Goal: Check status: Check status

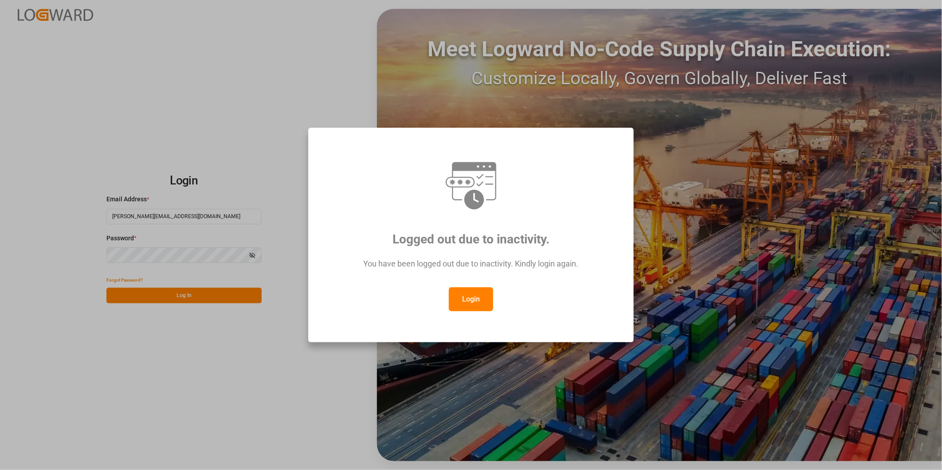
click at [463, 304] on button "Login" at bounding box center [471, 300] width 44 height 24
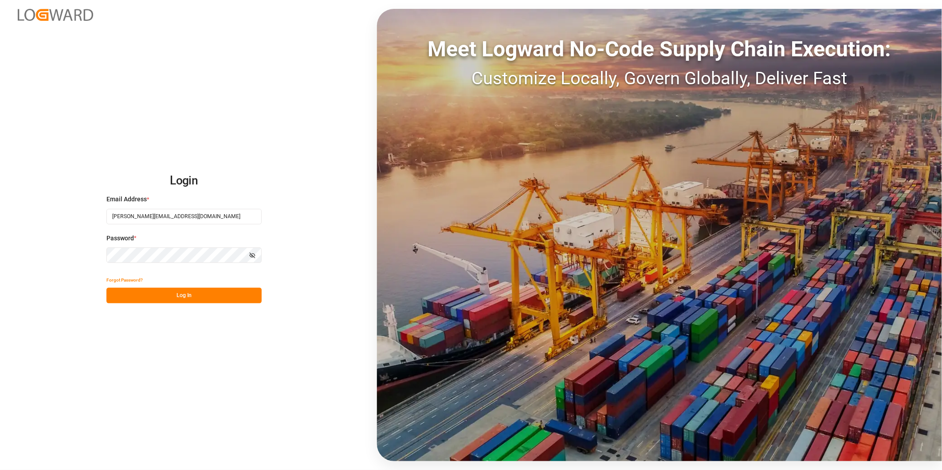
click at [225, 302] on button "Log In" at bounding box center [183, 296] width 155 height 16
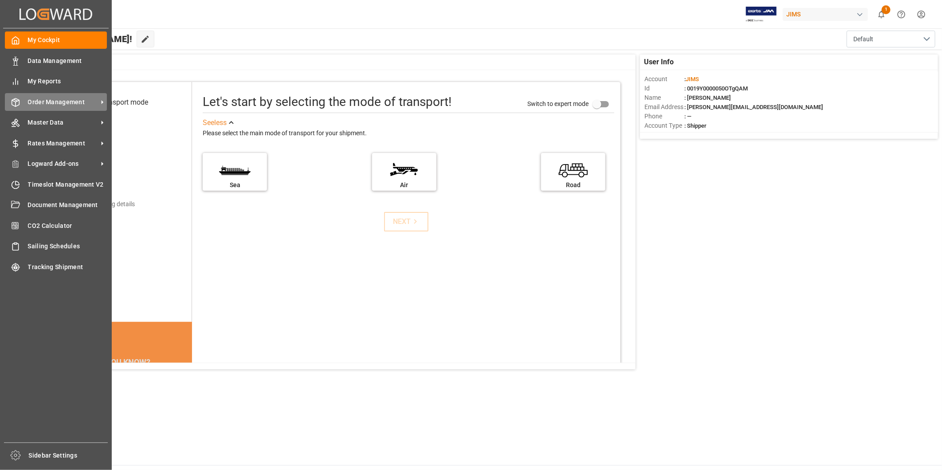
click at [67, 98] on span "Order Management" at bounding box center [63, 102] width 70 height 9
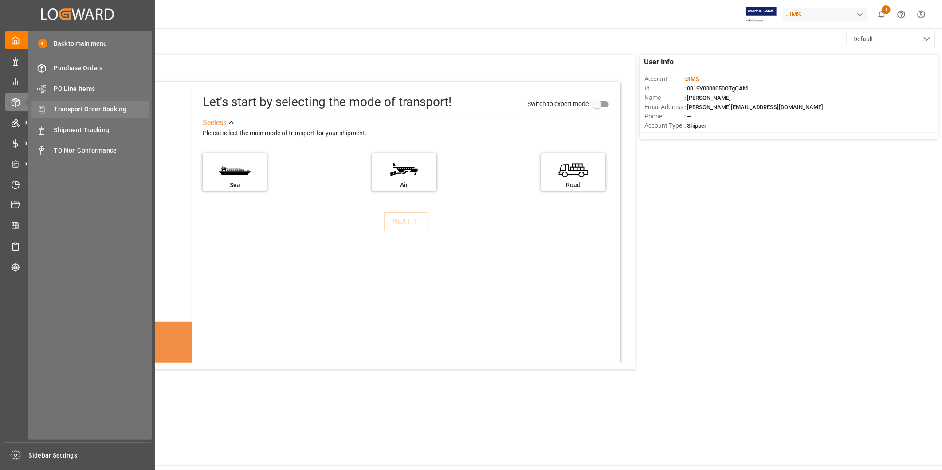
click at [87, 105] on span "Transport Order Booking" at bounding box center [101, 109] width 95 height 9
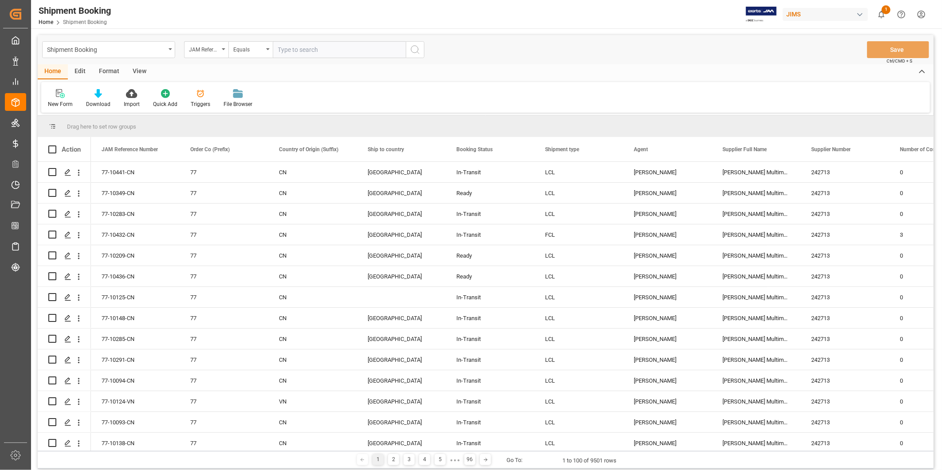
click at [351, 48] on input "text" at bounding box center [339, 49] width 133 height 17
type input "22-10280-TT"
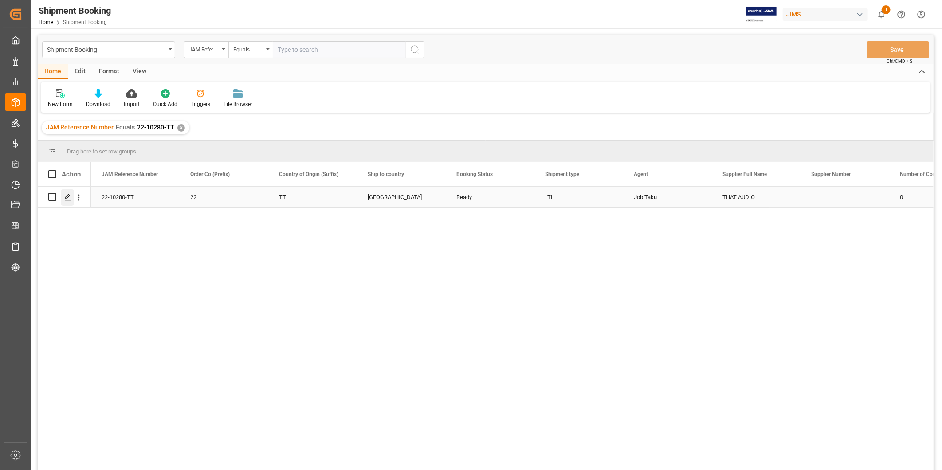
click at [70, 194] on icon "Press SPACE to select this row." at bounding box center [67, 197] width 7 height 7
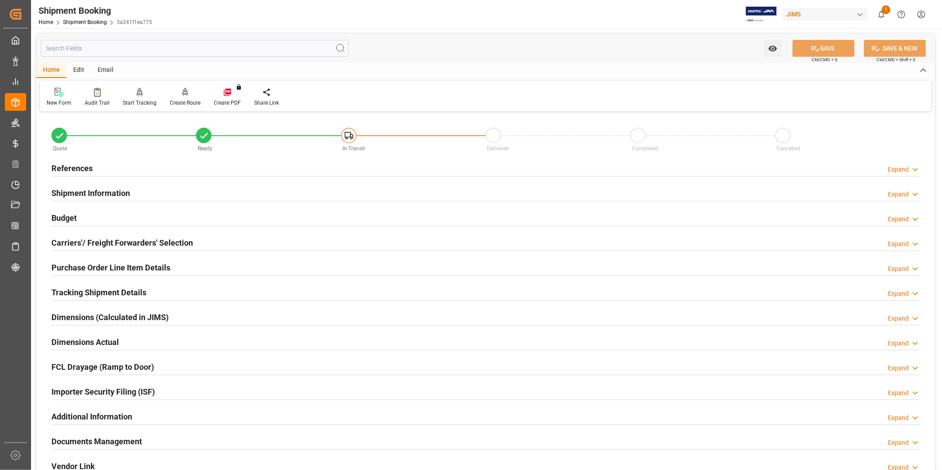
click at [91, 166] on h2 "References" at bounding box center [71, 168] width 41 height 12
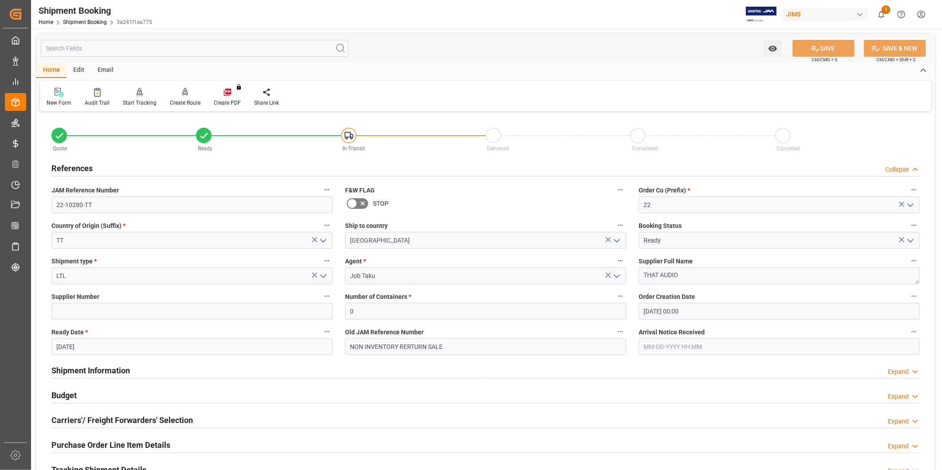
click at [91, 166] on h2 "References" at bounding box center [71, 168] width 41 height 12
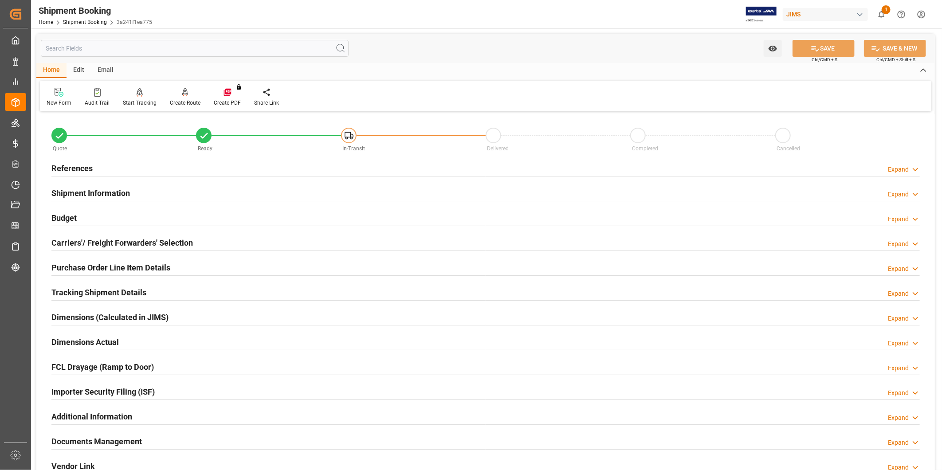
click at [908, 170] on div "Expand" at bounding box center [898, 169] width 21 height 9
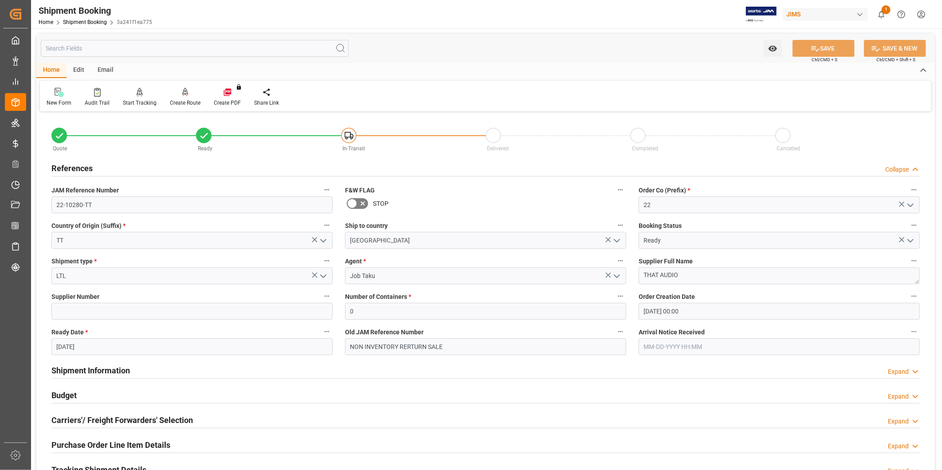
click at [887, 371] on div "Shipment Information Expand" at bounding box center [485, 370] width 869 height 17
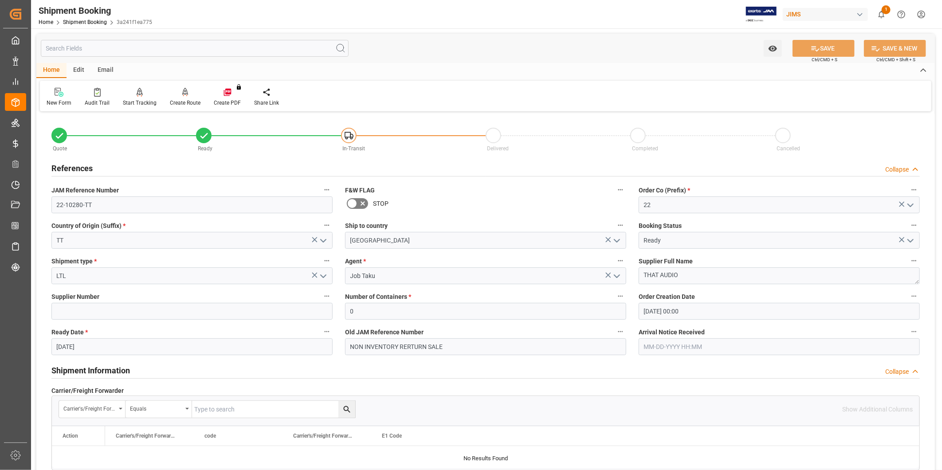
click at [887, 371] on div "Collapse" at bounding box center [898, 371] width 24 height 9
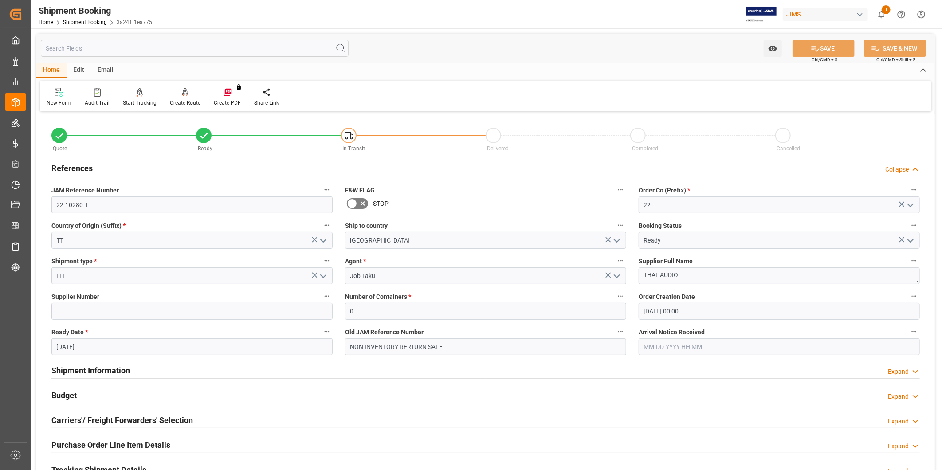
click at [98, 396] on div "Budget Expand" at bounding box center [485, 394] width 869 height 17
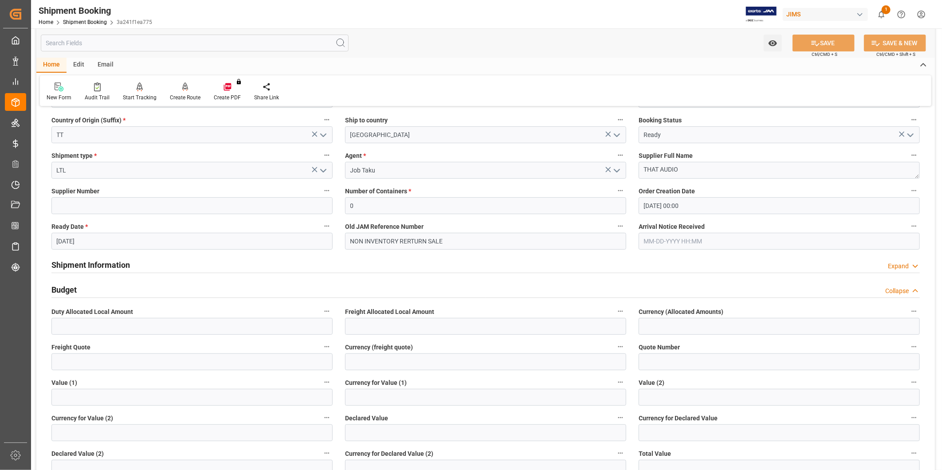
scroll to position [82, 0]
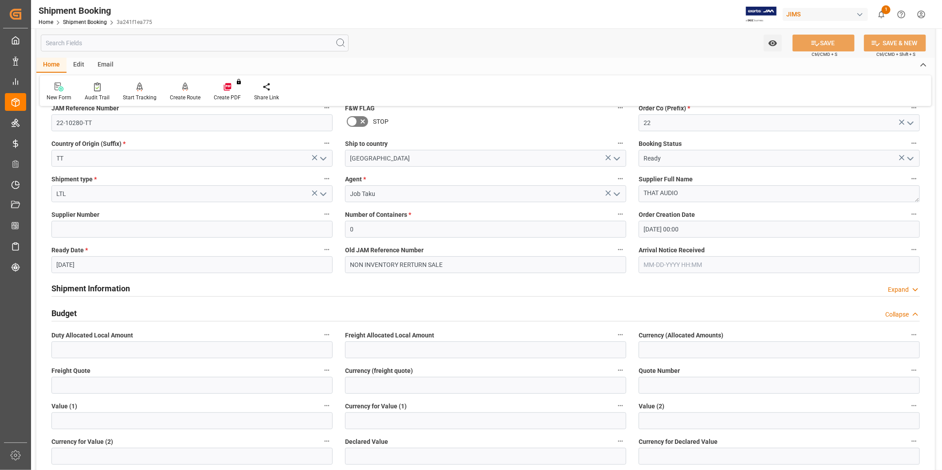
click at [913, 313] on icon at bounding box center [915, 314] width 9 height 9
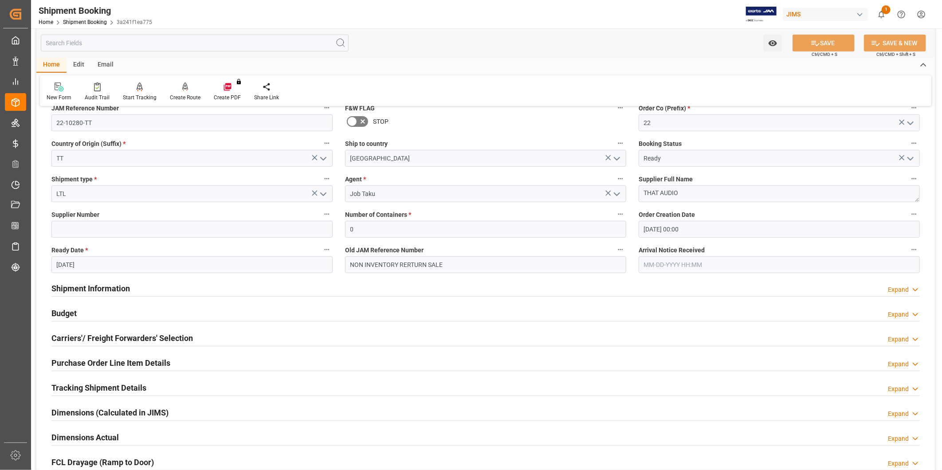
click at [123, 387] on h2 "Tracking Shipment Details" at bounding box center [98, 388] width 95 height 12
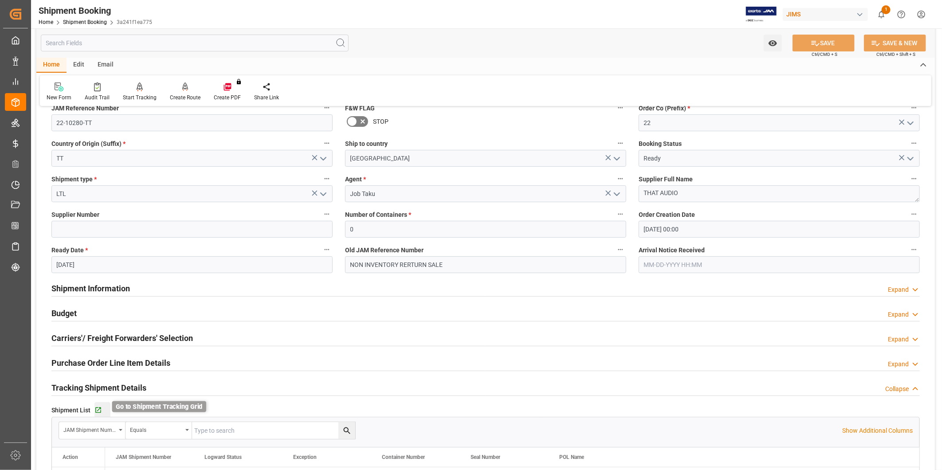
click at [95, 410] on icon "button" at bounding box center [99, 411] width 8 height 8
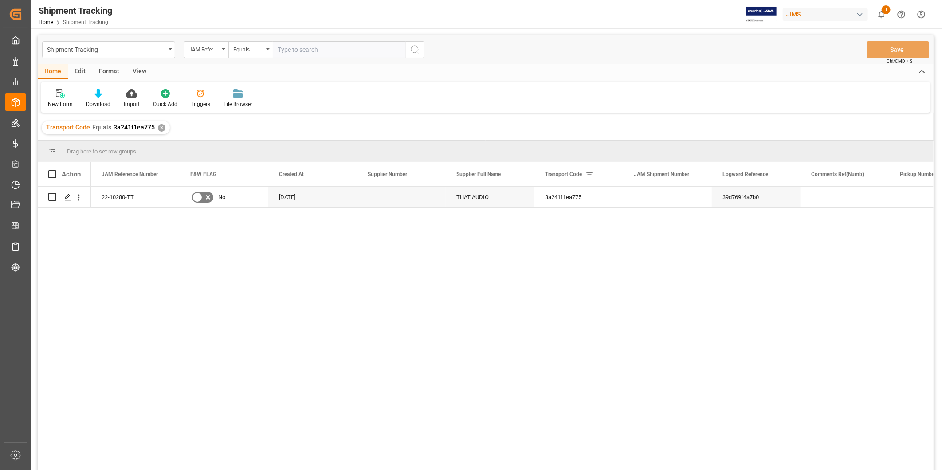
click at [139, 73] on div "View" at bounding box center [139, 71] width 27 height 15
click at [55, 96] on icon at bounding box center [56, 93] width 9 height 9
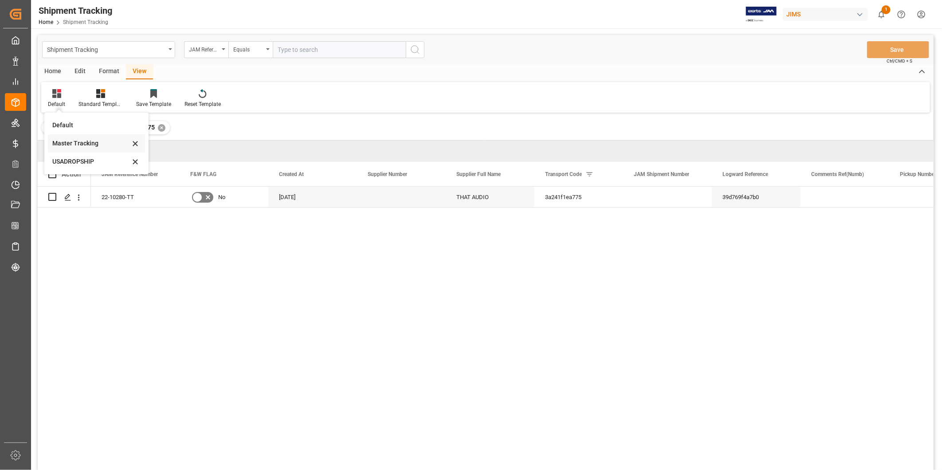
click at [64, 137] on div "Master Tracking" at bounding box center [96, 143] width 97 height 18
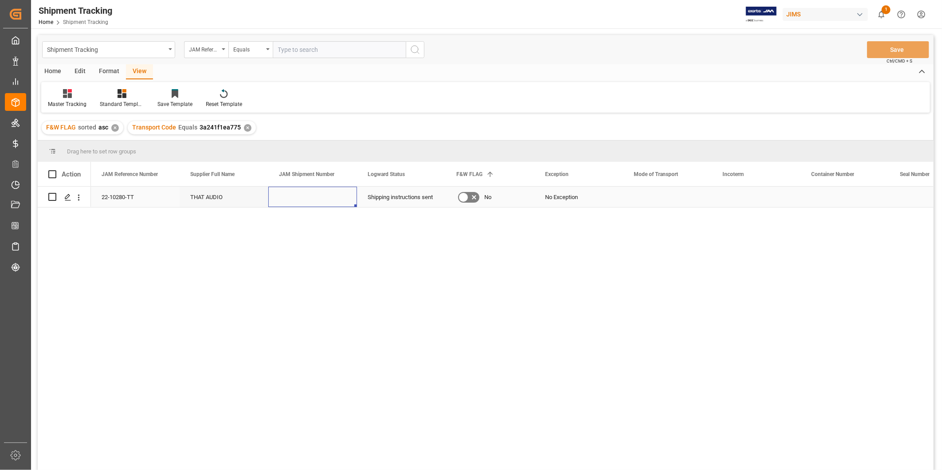
click at [315, 201] on div "Press SPACE to select this row." at bounding box center [312, 197] width 89 height 20
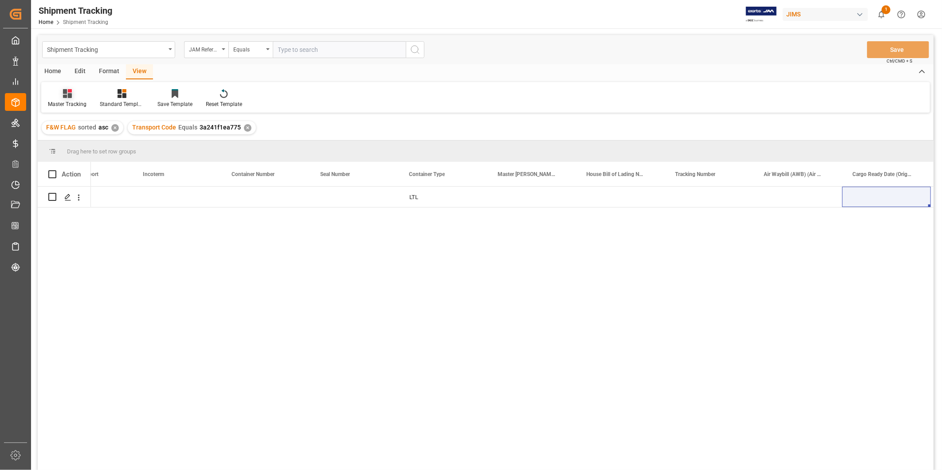
click at [65, 99] on div "Master Tracking" at bounding box center [67, 99] width 52 height 20
click at [82, 158] on div "USADROPSHIP" at bounding box center [94, 161] width 78 height 9
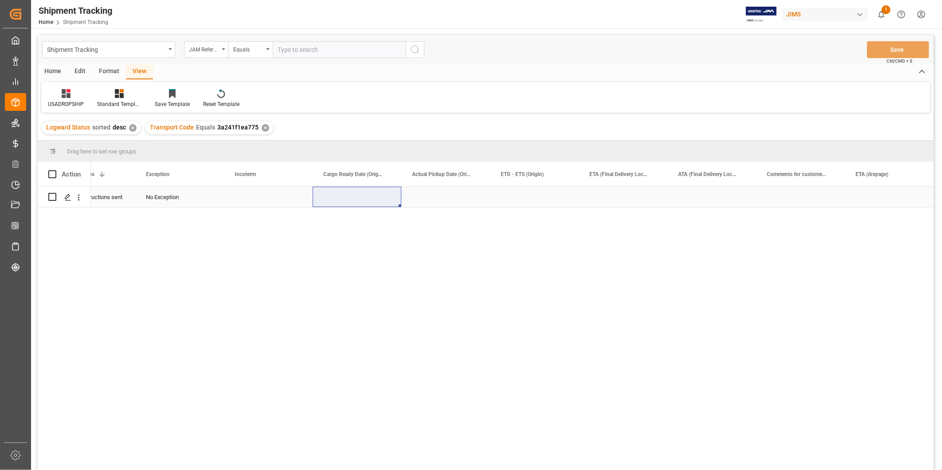
click at [251, 196] on div "Press SPACE to select this row." at bounding box center [268, 197] width 89 height 20
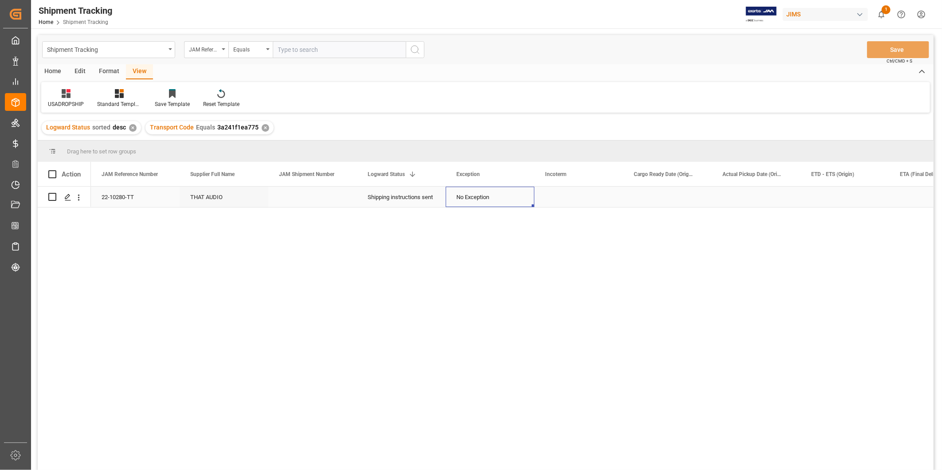
click at [506, 201] on div "No Exception" at bounding box center [490, 197] width 67 height 20
click at [517, 203] on polyline "open menu" at bounding box center [518, 202] width 5 height 3
click at [501, 286] on div "Non-Inventory" at bounding box center [495, 291] width 85 height 31
type input "Non-Inventory"
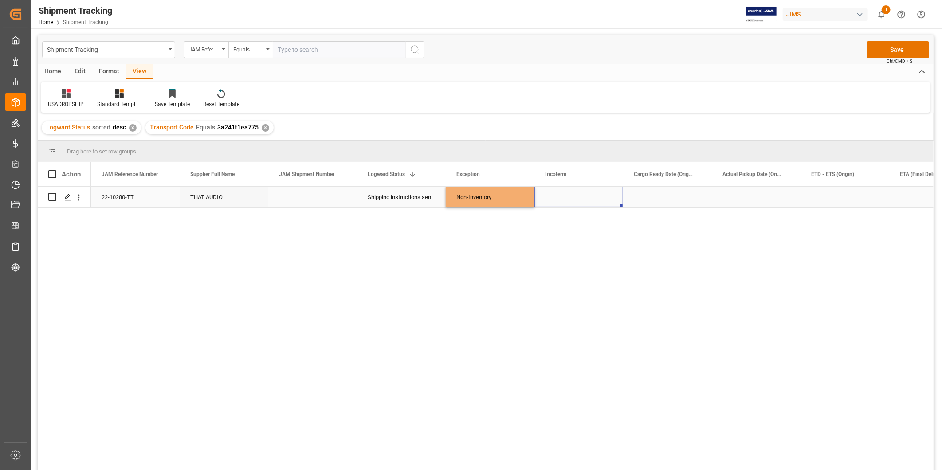
click at [575, 196] on div "Press SPACE to select this row." at bounding box center [579, 197] width 89 height 20
click at [904, 51] on button "Save" at bounding box center [898, 49] width 62 height 17
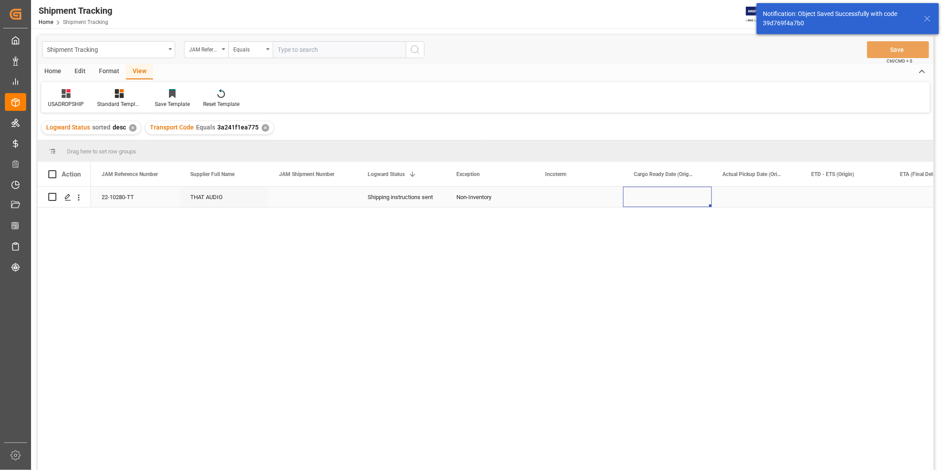
click at [657, 197] on div "Press SPACE to select this row." at bounding box center [667, 197] width 89 height 20
click at [659, 197] on div "Press SPACE to select this row." at bounding box center [667, 197] width 89 height 20
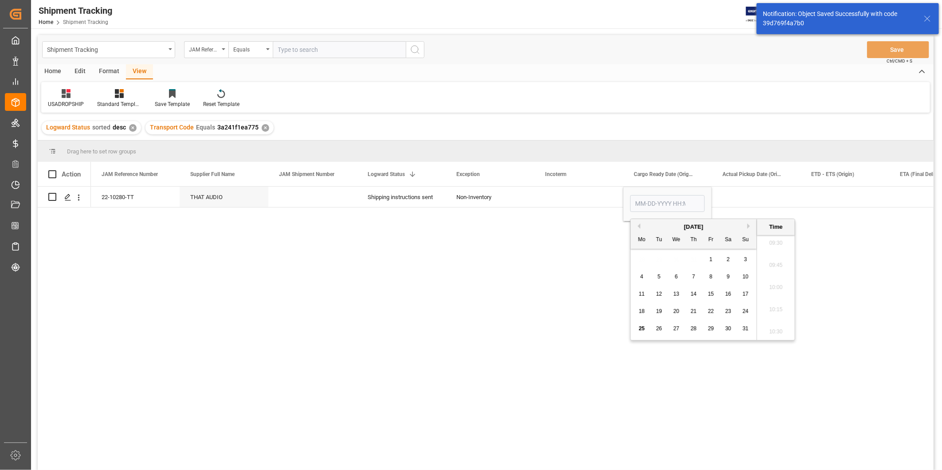
click at [729, 330] on span "30" at bounding box center [728, 329] width 6 height 6
type input "08-30-2025 00:00"
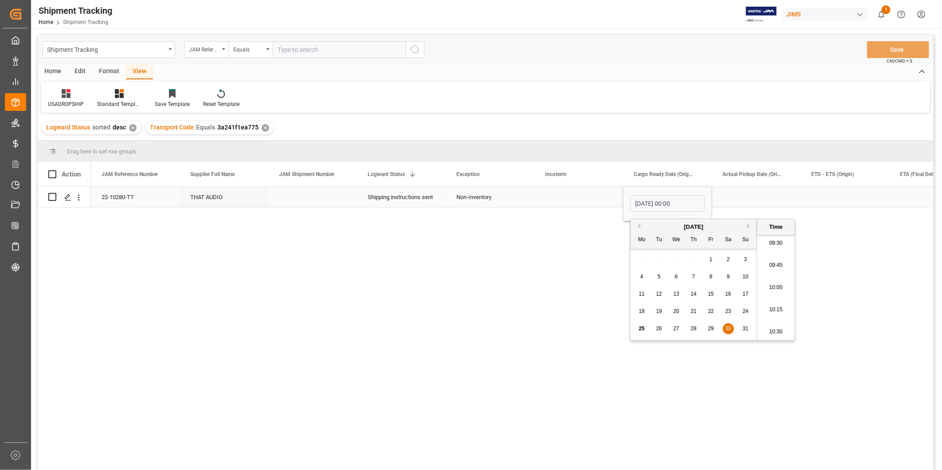
click at [743, 197] on div "Press SPACE to select this row." at bounding box center [756, 197] width 89 height 20
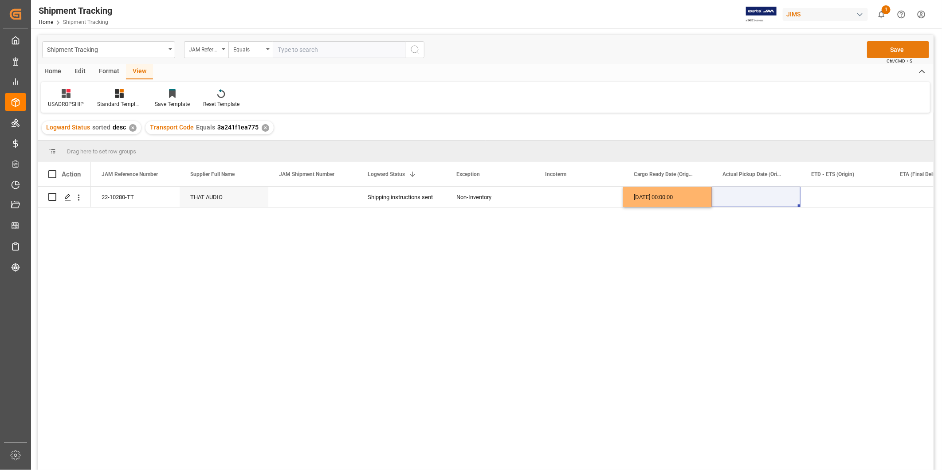
click at [906, 43] on button "Save" at bounding box center [898, 49] width 62 height 17
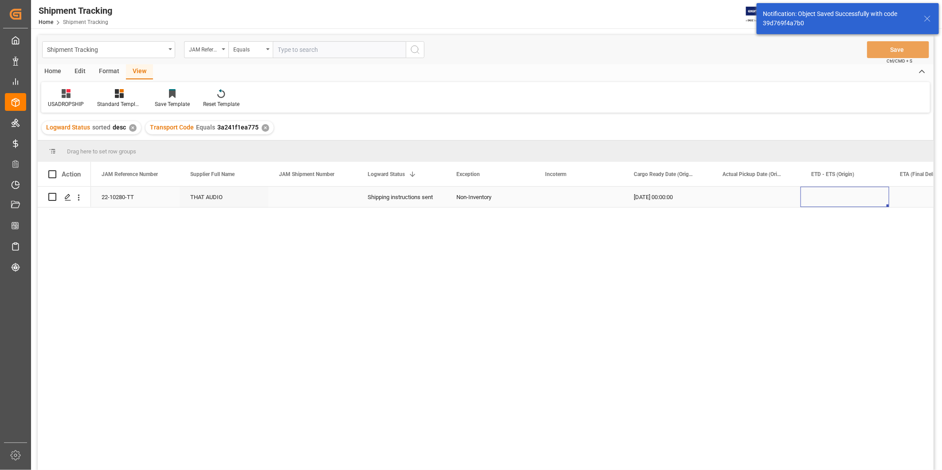
click at [819, 194] on div "Press SPACE to select this row." at bounding box center [845, 197] width 89 height 20
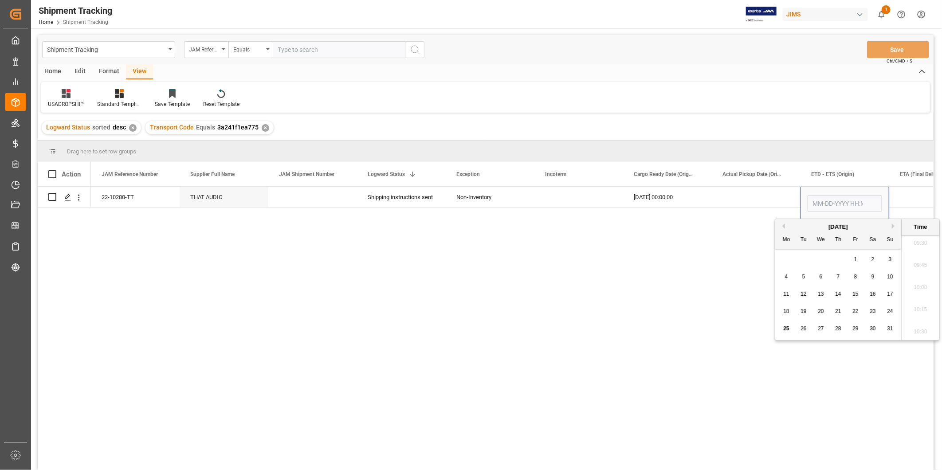
click at [895, 225] on button "Next Month" at bounding box center [894, 226] width 5 height 5
click at [890, 262] on span "7" at bounding box center [890, 259] width 3 height 6
type input "09-07-2025 00:00"
click at [907, 191] on div "Press SPACE to select this row." at bounding box center [934, 197] width 89 height 20
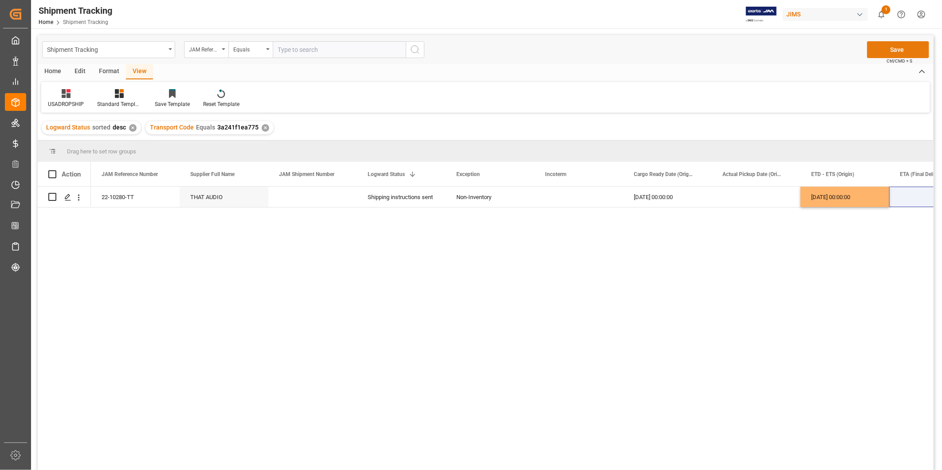
click at [904, 49] on button "Save" at bounding box center [898, 49] width 62 height 17
click at [862, 203] on div "09-07-2025 00:00:00" at bounding box center [845, 197] width 89 height 20
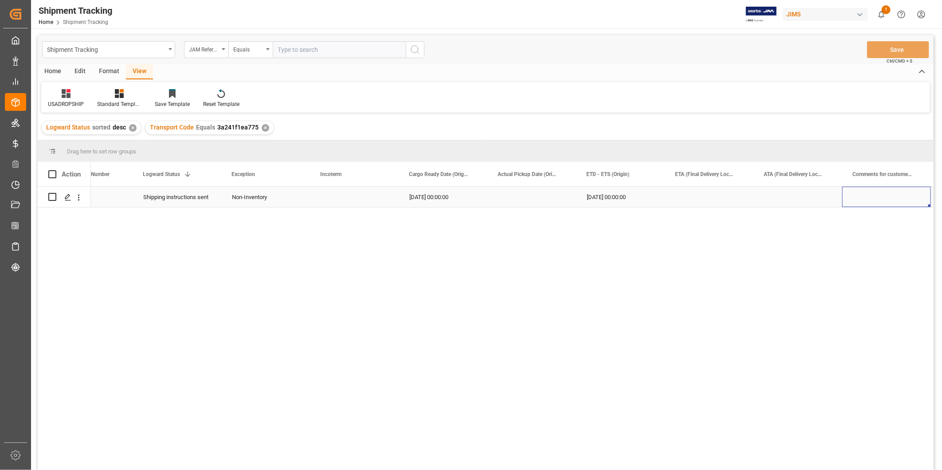
scroll to position [0, 311]
click at [629, 206] on div "Press SPACE to select this row." at bounding box center [623, 197] width 89 height 20
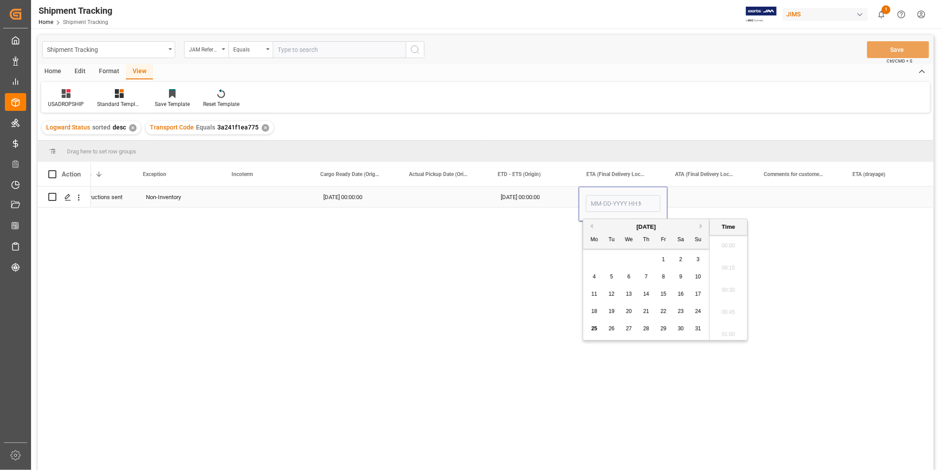
scroll to position [846, 0]
click at [702, 224] on button "Next Month" at bounding box center [702, 226] width 5 height 5
click at [615, 312] on span "21" at bounding box center [612, 311] width 6 height 6
type input "10-21-2025 00:00"
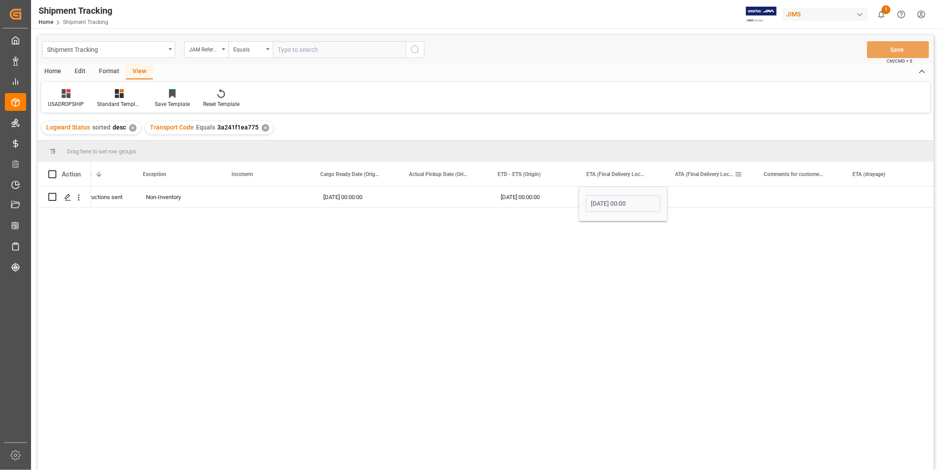
click at [709, 185] on div "ATA (Final Delivery Location)" at bounding box center [704, 174] width 59 height 24
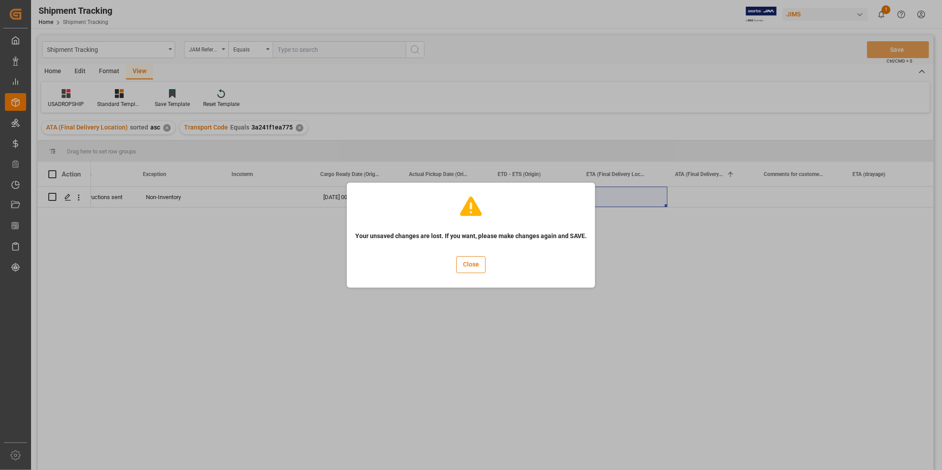
click at [451, 271] on div "Your unsaved changes are lost. If you want, please make changes again and SAVE.…" at bounding box center [471, 235] width 244 height 101
click at [474, 268] on button "Close" at bounding box center [471, 264] width 29 height 17
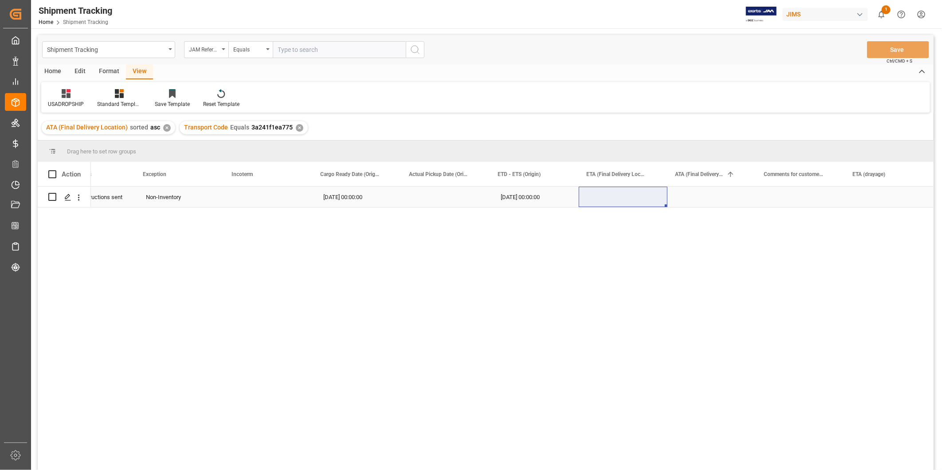
click at [650, 202] on div "Press SPACE to select this row." at bounding box center [623, 197] width 89 height 20
click at [670, 195] on div "Press SPACE to select this row." at bounding box center [712, 197] width 89 height 20
click at [633, 196] on div "Press SPACE to select this row." at bounding box center [623, 197] width 89 height 20
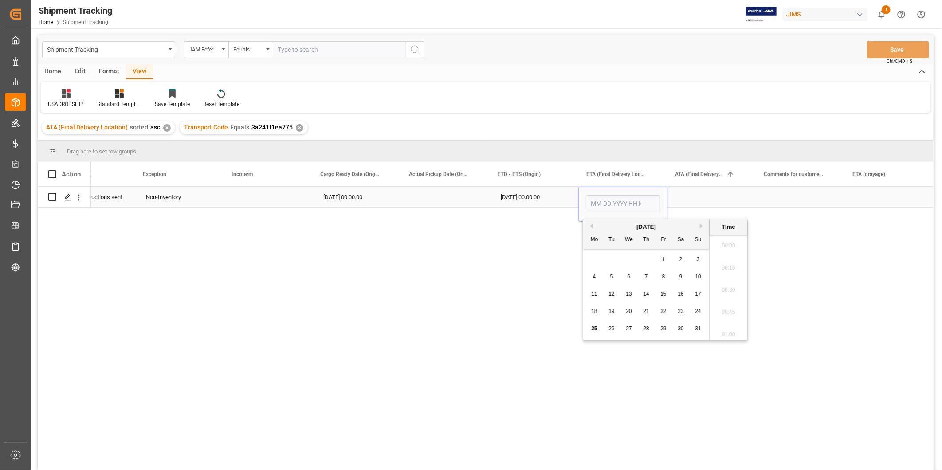
scroll to position [846, 0]
click at [702, 224] on button "Next Month" at bounding box center [702, 226] width 5 height 5
click at [677, 296] on div "20" at bounding box center [681, 294] width 11 height 11
type input "[DATE] 00:00"
click at [698, 193] on div "Press SPACE to select this row." at bounding box center [712, 197] width 89 height 20
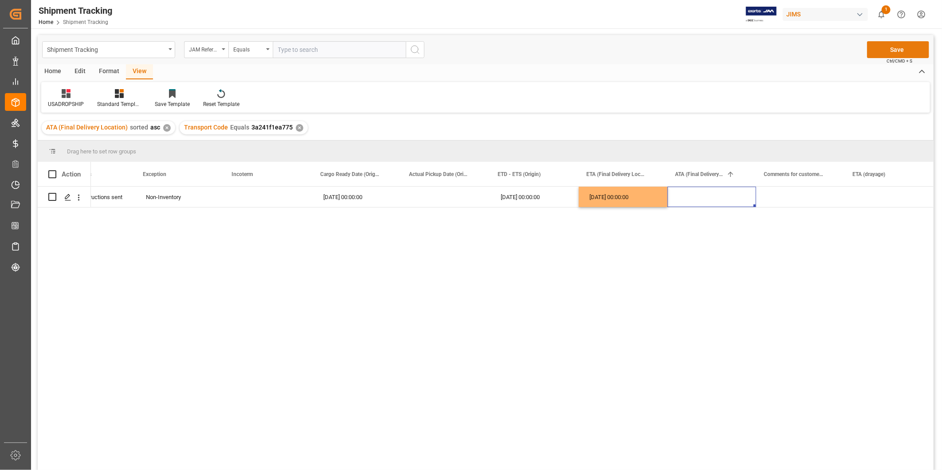
click at [881, 51] on button "Save" at bounding box center [898, 49] width 62 height 17
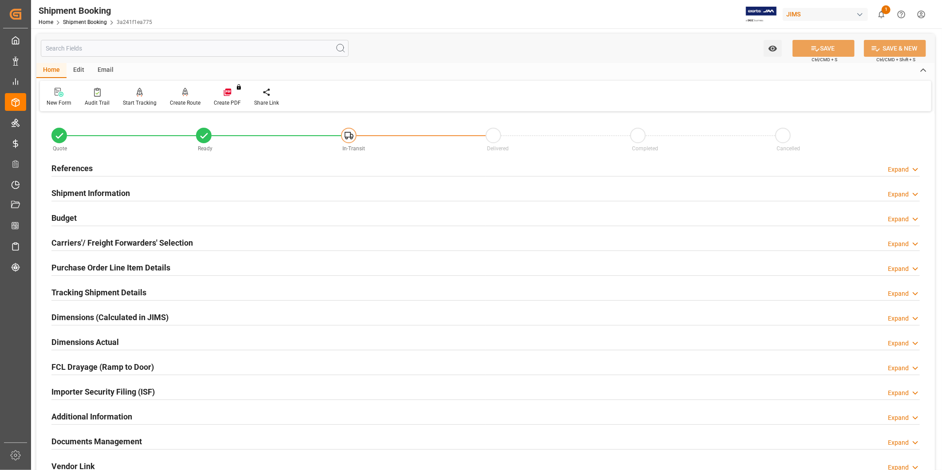
click at [120, 293] on h2 "Tracking Shipment Details" at bounding box center [98, 293] width 95 height 12
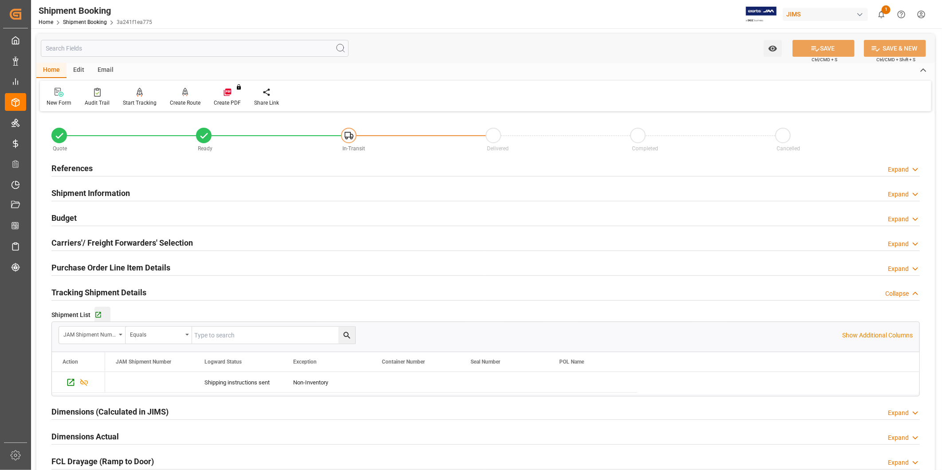
click at [102, 313] on div "Go to Shipment Tracking Grid" at bounding box center [103, 315] width 16 height 8
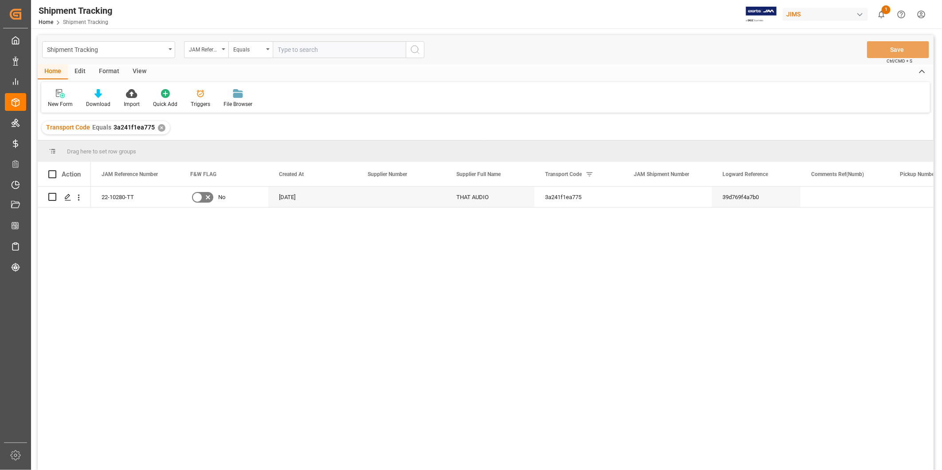
click at [139, 73] on div "View" at bounding box center [139, 71] width 27 height 15
click at [61, 102] on div "Default" at bounding box center [56, 104] width 17 height 8
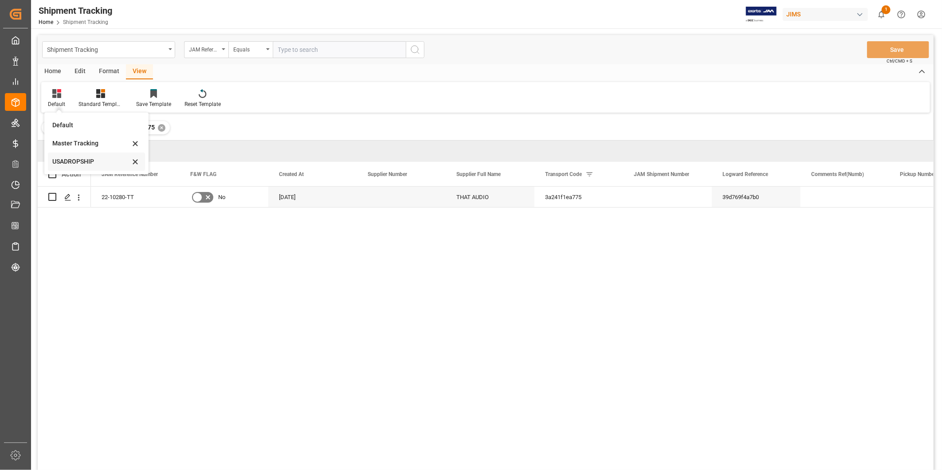
click at [73, 163] on div "USADROPSHIP" at bounding box center [91, 161] width 78 height 9
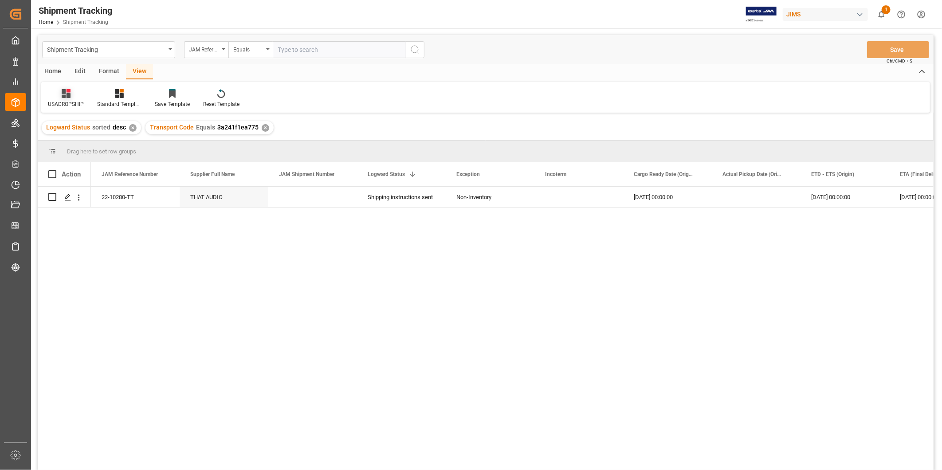
click at [58, 90] on div at bounding box center [66, 93] width 36 height 9
click at [98, 167] on div "USADROPSHIP" at bounding box center [98, 162] width 97 height 18
click at [491, 209] on div "22-10280-TT THAT AUDIO Shipping instructions sent Non-Inventory 08-30-2025 00:0…" at bounding box center [512, 331] width 843 height 289
click at [546, 200] on div "Press SPACE to select this row." at bounding box center [579, 197] width 89 height 20
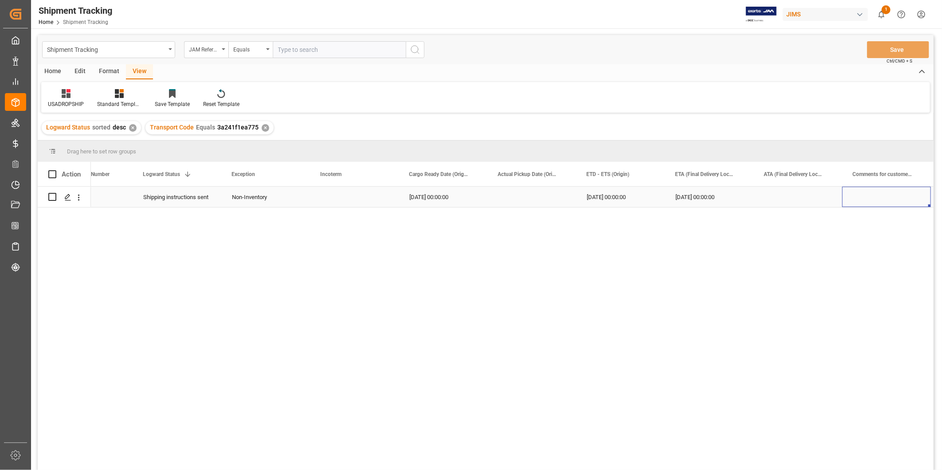
scroll to position [0, 311]
click at [790, 202] on div "Press SPACE to select this row." at bounding box center [801, 197] width 89 height 20
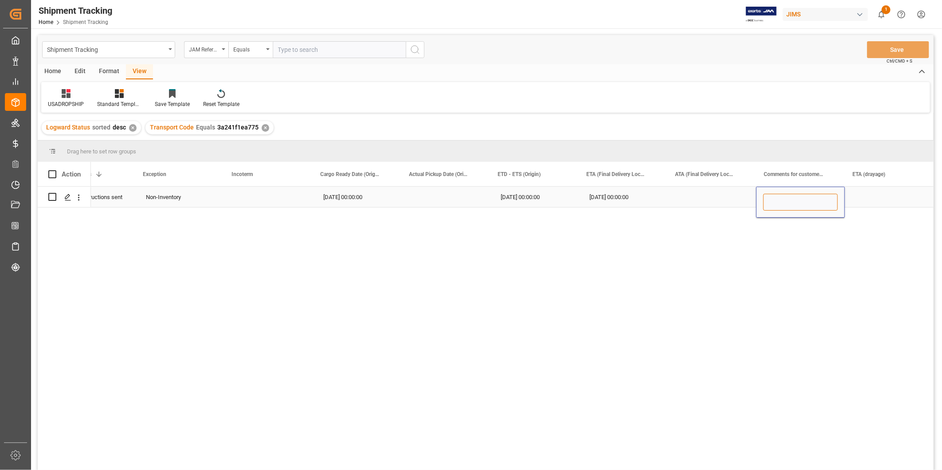
click at [790, 202] on input "Press SPACE to select this row." at bounding box center [801, 202] width 75 height 17
type input "Dealayed by Carrier"
click at [790, 202] on div "Dealayed by Carrier" at bounding box center [801, 197] width 89 height 20
type input "Delayed by Carrier"
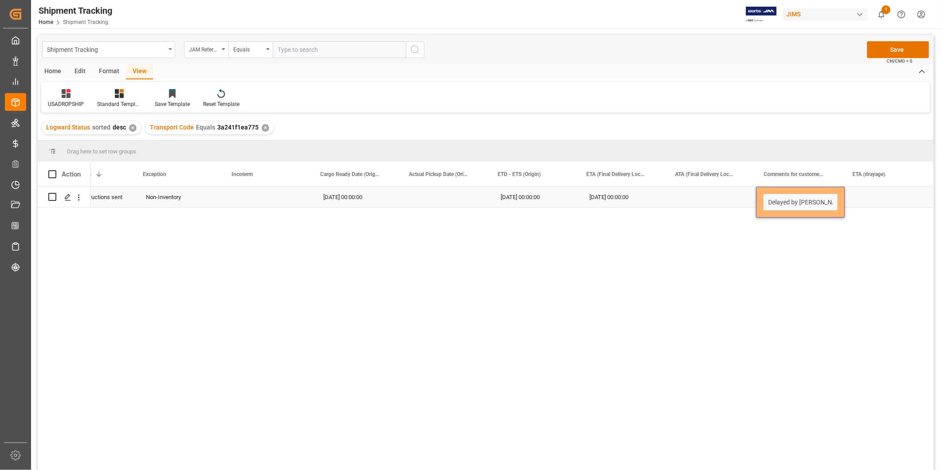
click at [853, 190] on div "Press SPACE to select this row." at bounding box center [889, 197] width 89 height 20
click at [910, 45] on button "Save" at bounding box center [898, 49] width 62 height 17
click at [832, 197] on div "Delayed by Carrier" at bounding box center [801, 197] width 89 height 20
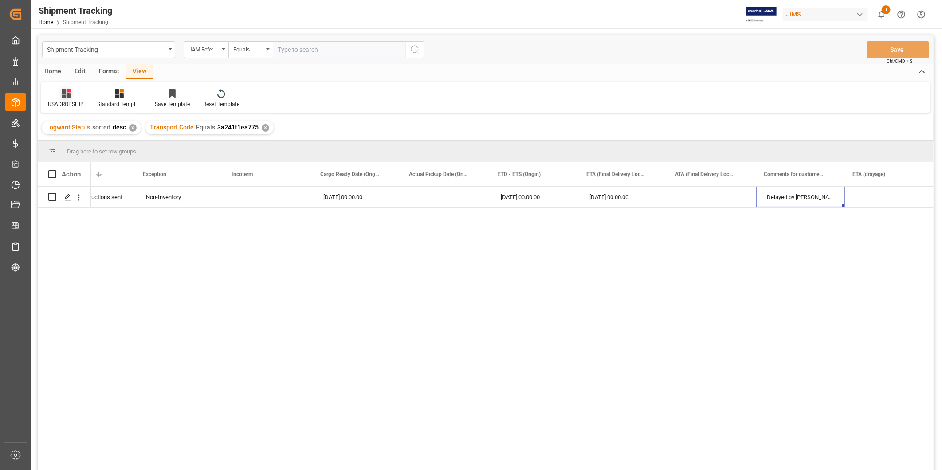
click at [62, 95] on icon at bounding box center [66, 93] width 9 height 9
click at [81, 147] on div "Master Tracking" at bounding box center [93, 143] width 78 height 9
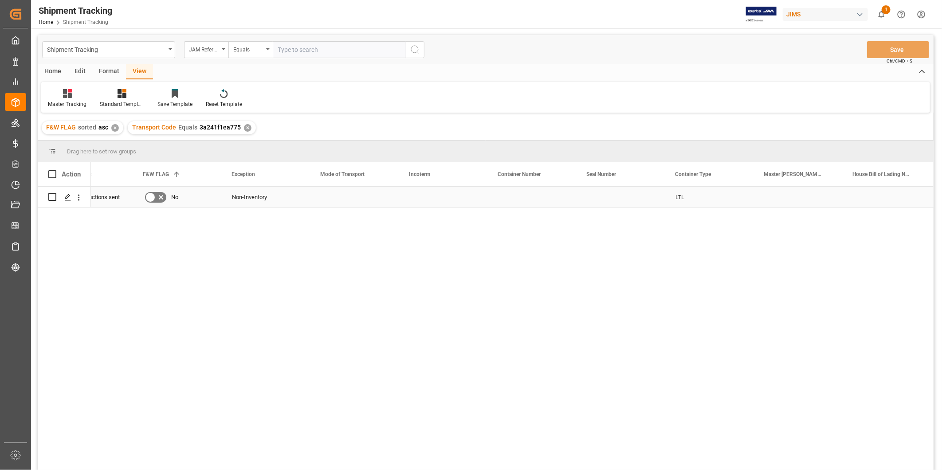
click at [368, 200] on div "Press SPACE to select this row." at bounding box center [354, 197] width 89 height 20
click at [341, 195] on div "Press SPACE to select this row." at bounding box center [354, 197] width 89 height 20
click at [386, 201] on button "Select" at bounding box center [354, 202] width 75 height 17
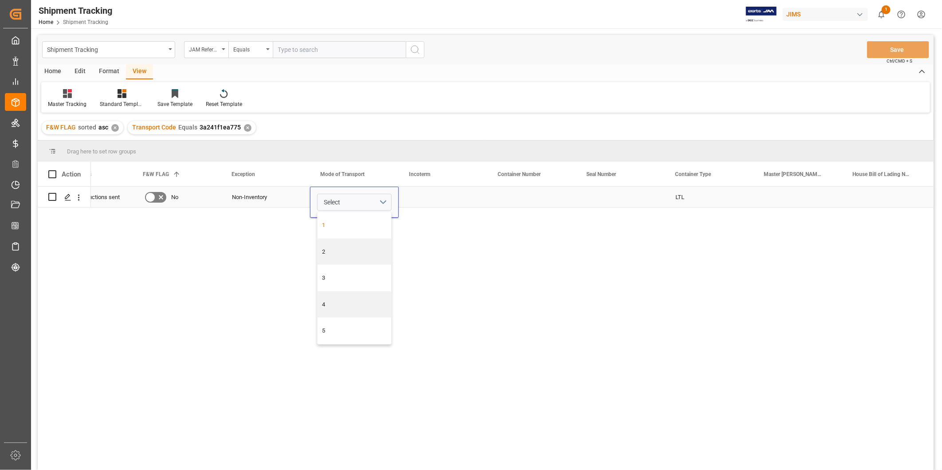
click at [370, 229] on div "1" at bounding box center [355, 225] width 74 height 27
click at [476, 206] on div "Press SPACE to select this row." at bounding box center [443, 197] width 89 height 20
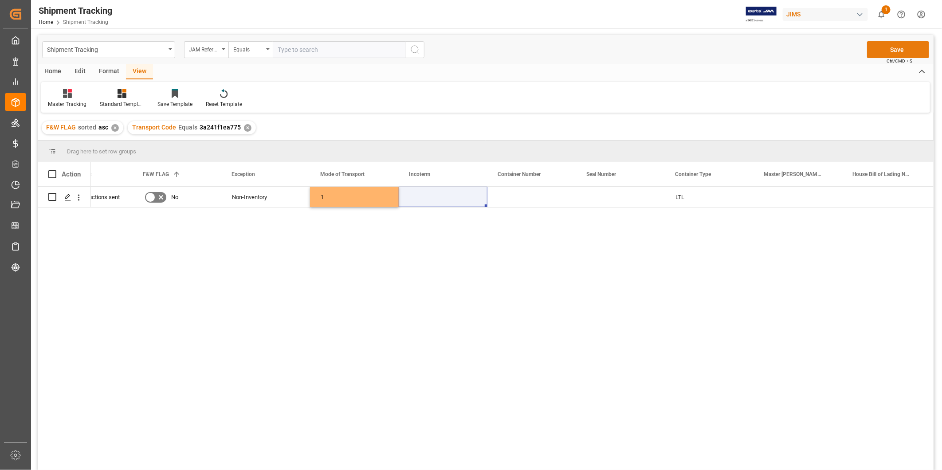
click at [881, 52] on button "Save" at bounding box center [898, 49] width 62 height 17
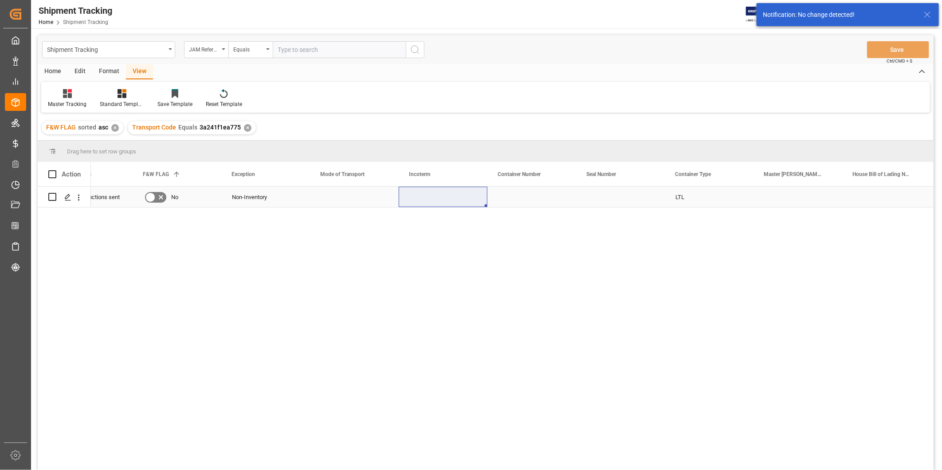
click at [548, 194] on div "Press SPACE to select this row." at bounding box center [532, 197] width 89 height 20
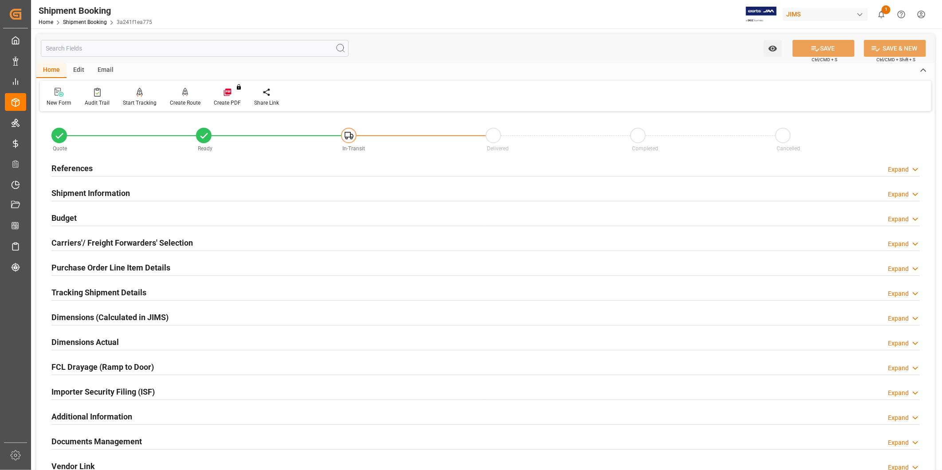
click at [173, 247] on h2 "Carriers'/ Freight Forwarders' Selection" at bounding box center [122, 243] width 142 height 12
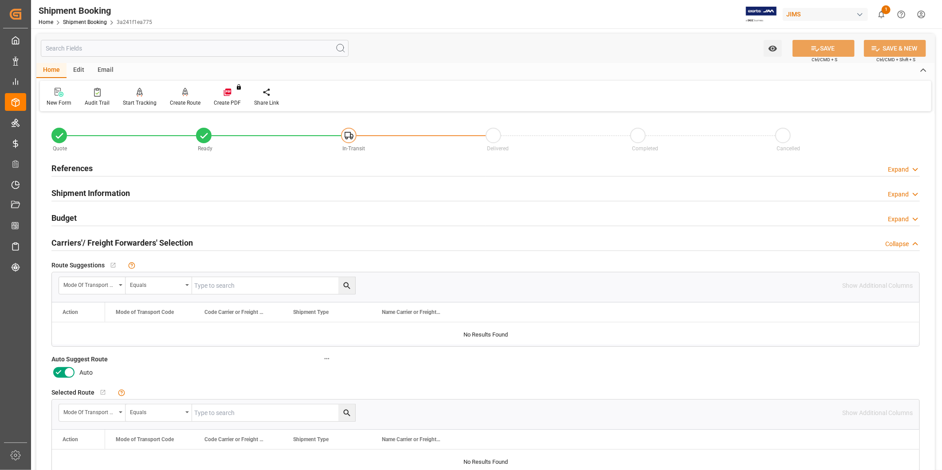
click at [913, 171] on icon at bounding box center [915, 169] width 9 height 9
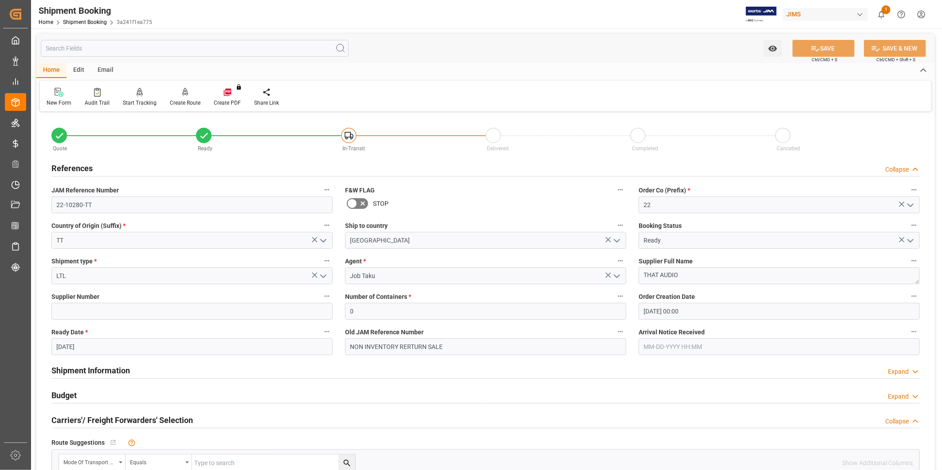
click at [913, 171] on icon at bounding box center [915, 169] width 9 height 9
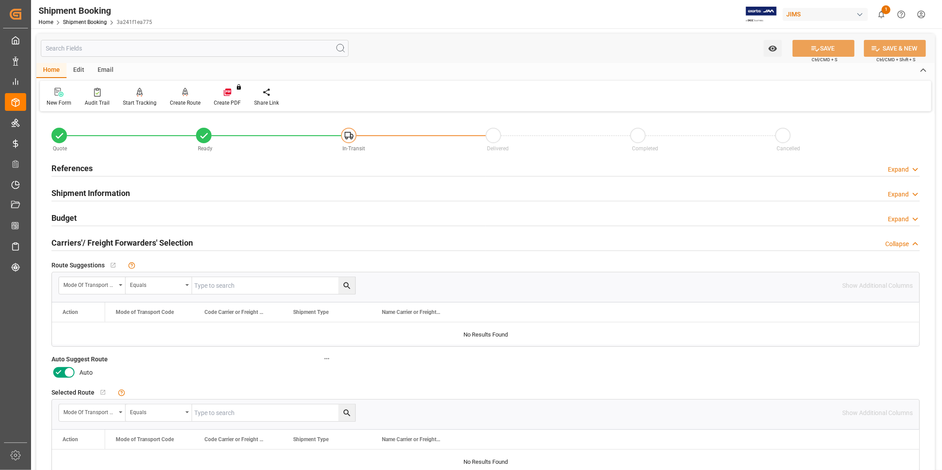
click at [65, 373] on icon at bounding box center [69, 372] width 11 height 11
click at [0, 0] on input "checkbox" at bounding box center [0, 0] width 0 height 0
click at [826, 52] on button "SAVE" at bounding box center [824, 48] width 62 height 17
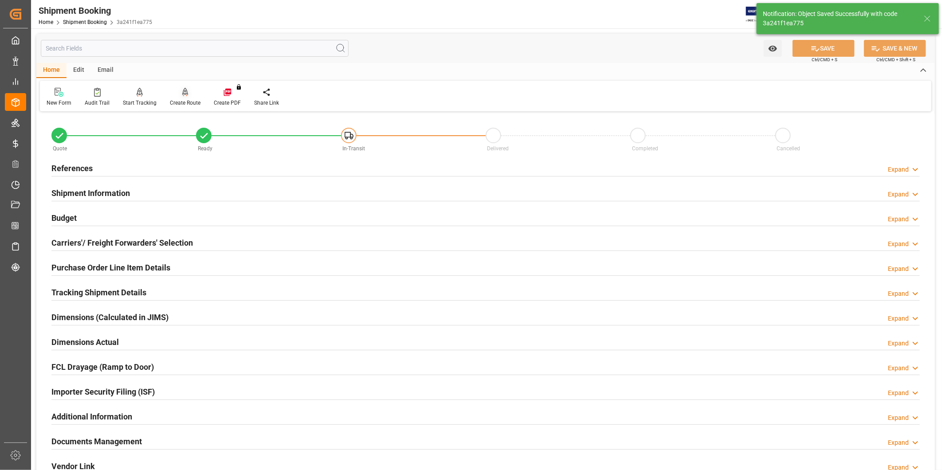
click at [183, 97] on div "Create Route" at bounding box center [185, 97] width 44 height 20
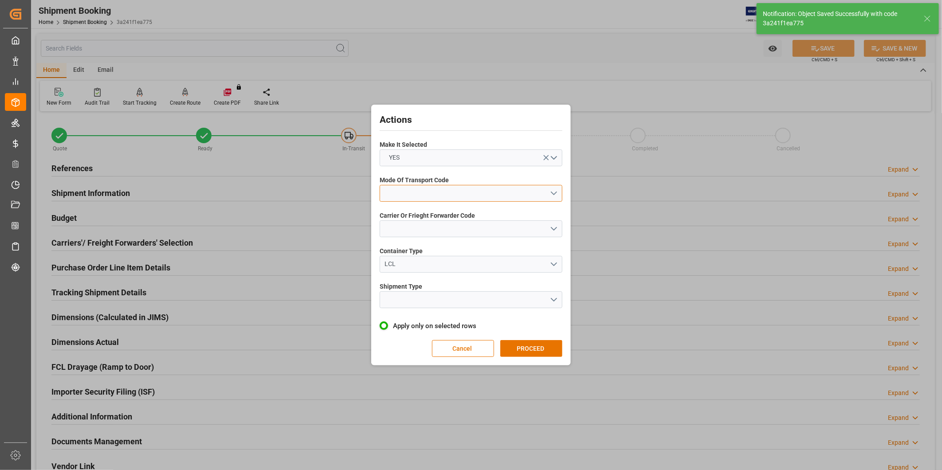
click at [430, 191] on button "open menu" at bounding box center [471, 193] width 183 height 17
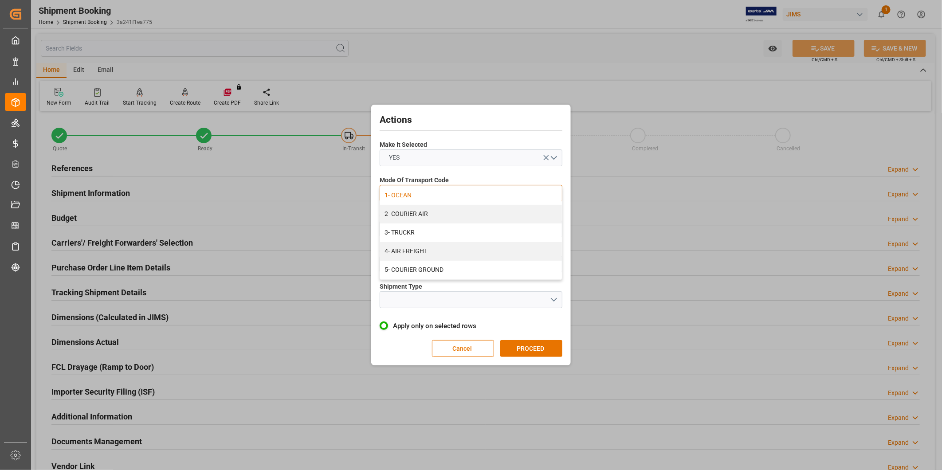
click at [429, 193] on div "1- OCEAN" at bounding box center [471, 195] width 182 height 19
click at [432, 229] on button "open menu" at bounding box center [471, 229] width 183 height 17
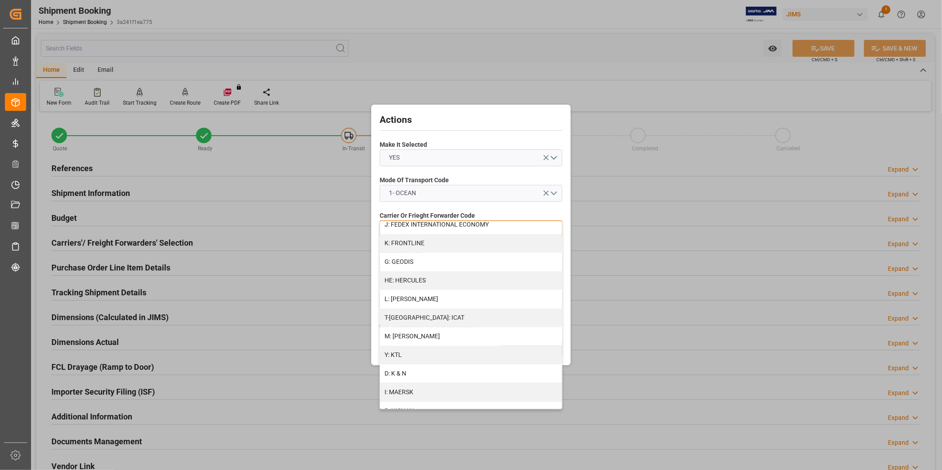
scroll to position [329, 0]
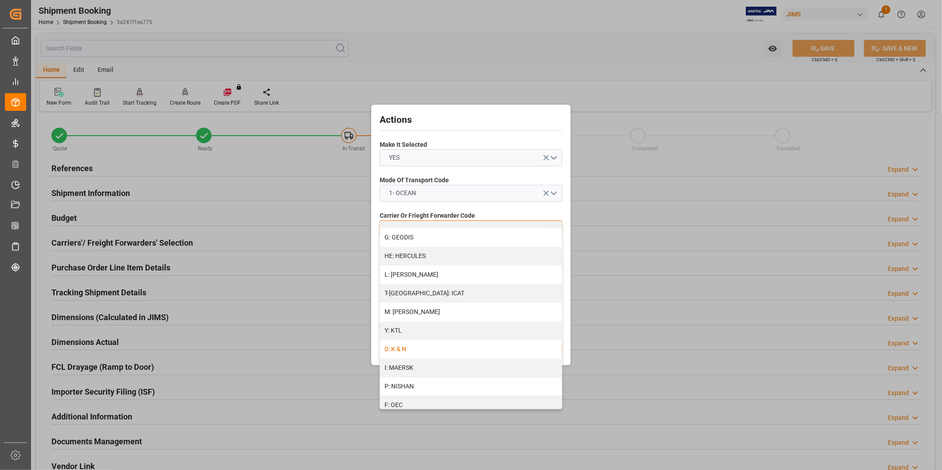
click at [443, 355] on div "D: K & N" at bounding box center [471, 349] width 182 height 19
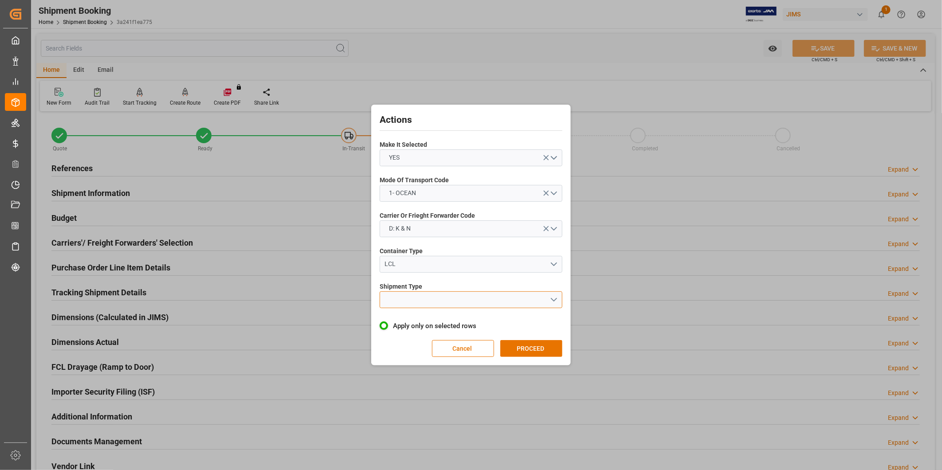
click at [483, 299] on button "open menu" at bounding box center [471, 300] width 183 height 17
drag, startPoint x: 465, startPoint y: 303, endPoint x: 467, endPoint y: 323, distance: 19.6
click at [467, 323] on div "LTL LCL FCL FTL" at bounding box center [471, 330] width 182 height 75
click at [467, 323] on div "LCL" at bounding box center [471, 320] width 182 height 19
click at [531, 341] on button "PROCEED" at bounding box center [532, 348] width 62 height 17
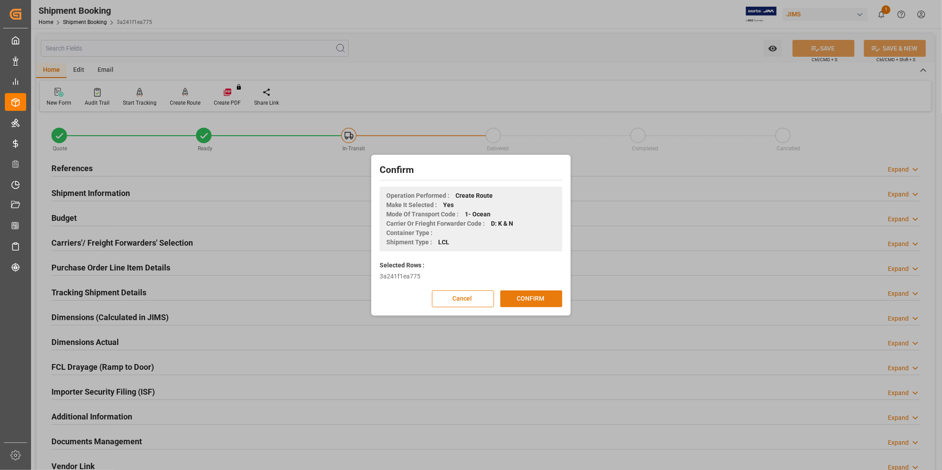
click at [539, 292] on button "CONFIRM" at bounding box center [532, 299] width 62 height 17
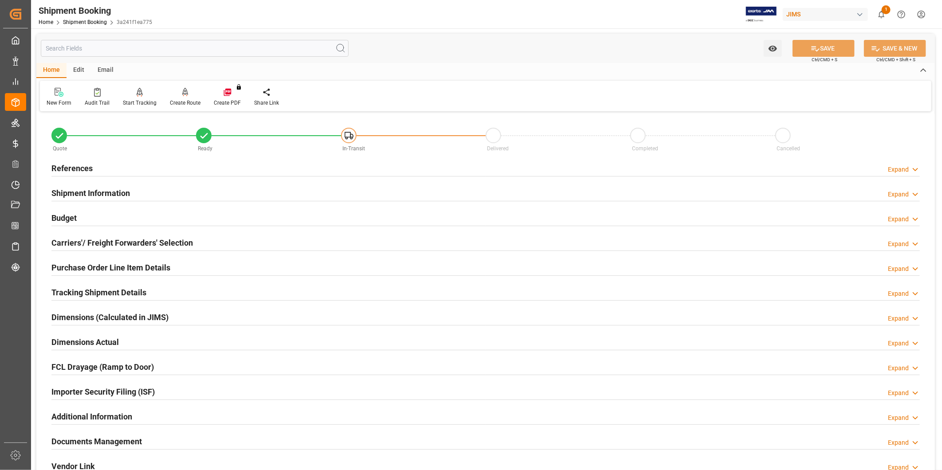
click at [220, 240] on div "Carriers'/ Freight Forwarders' Selection Expand" at bounding box center [485, 242] width 869 height 17
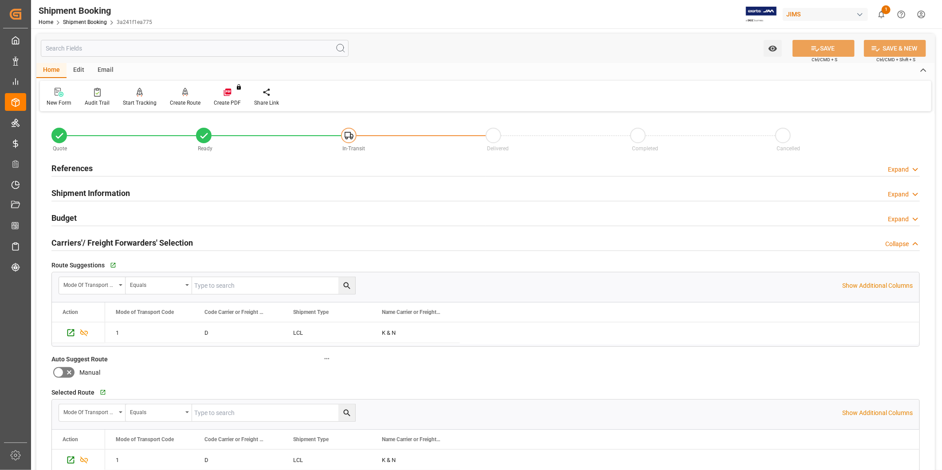
click at [220, 241] on div "Carriers'/ Freight Forwarders' Selection Collapse" at bounding box center [485, 242] width 869 height 17
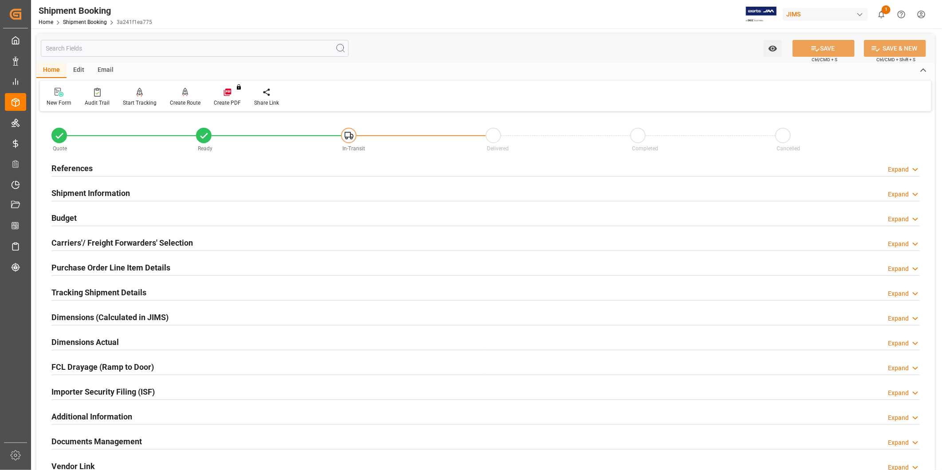
click at [189, 234] on div "Carriers'/ Freight Forwarders' Selection" at bounding box center [122, 242] width 142 height 17
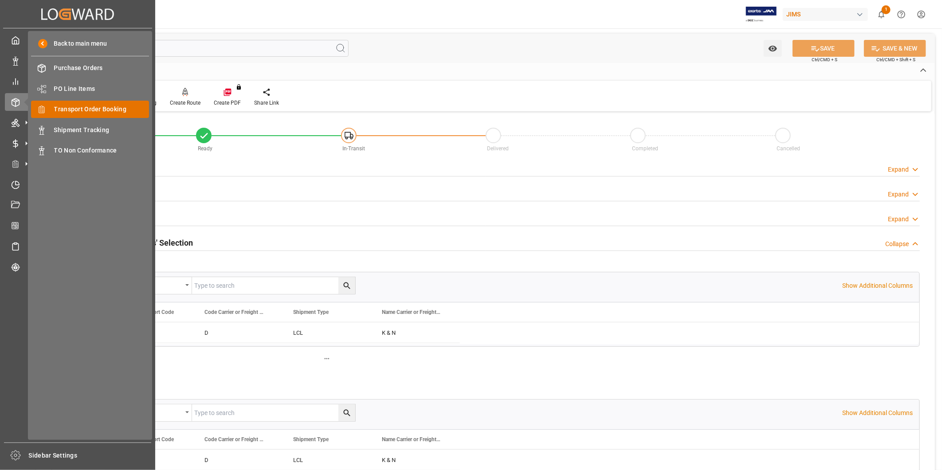
click at [116, 113] on span "Transport Order Booking" at bounding box center [101, 109] width 95 height 9
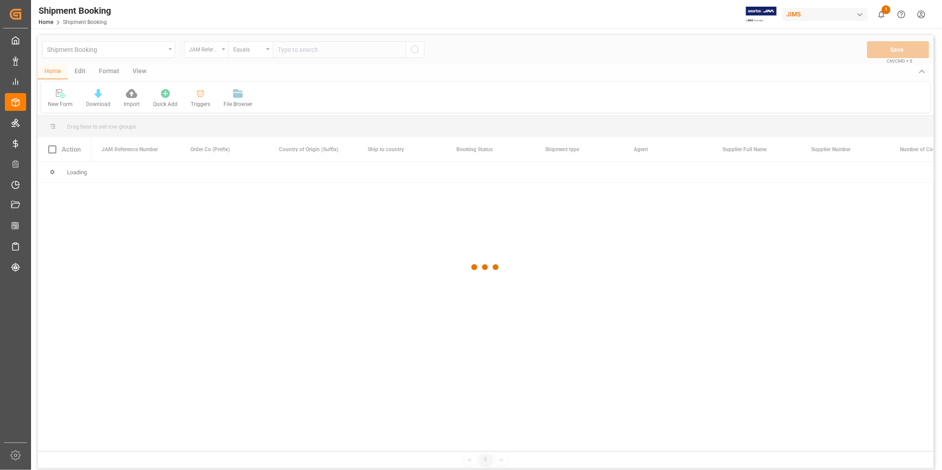
click at [295, 49] on div at bounding box center [486, 267] width 896 height 465
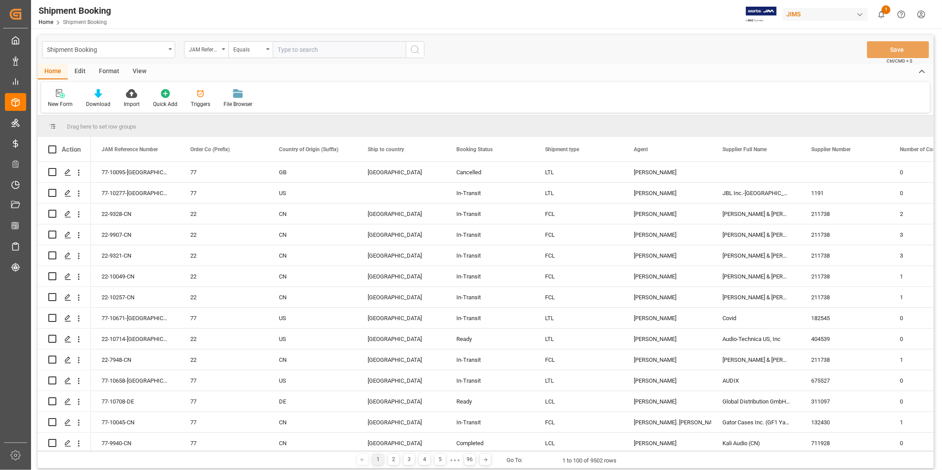
click at [304, 50] on input "text" at bounding box center [339, 49] width 133 height 17
paste input "22-9427-CN"
type input "22-9427-CN"
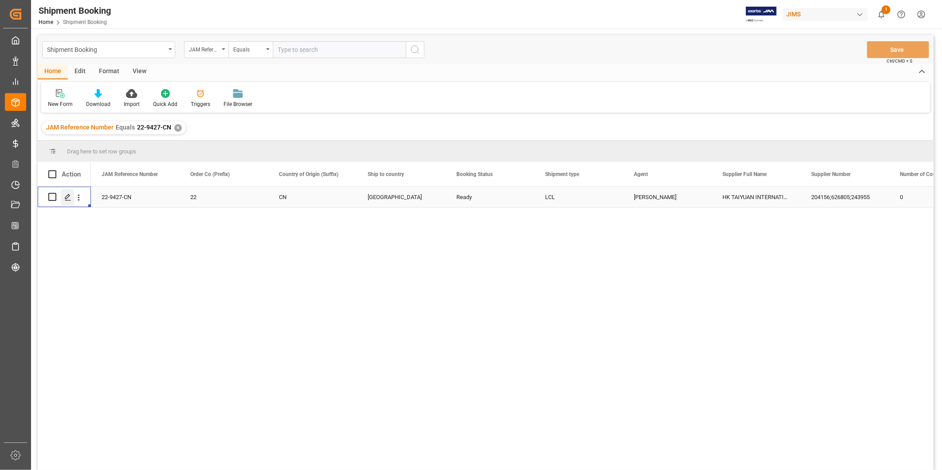
click at [68, 196] on icon "Press SPACE to select this row." at bounding box center [67, 197] width 7 height 7
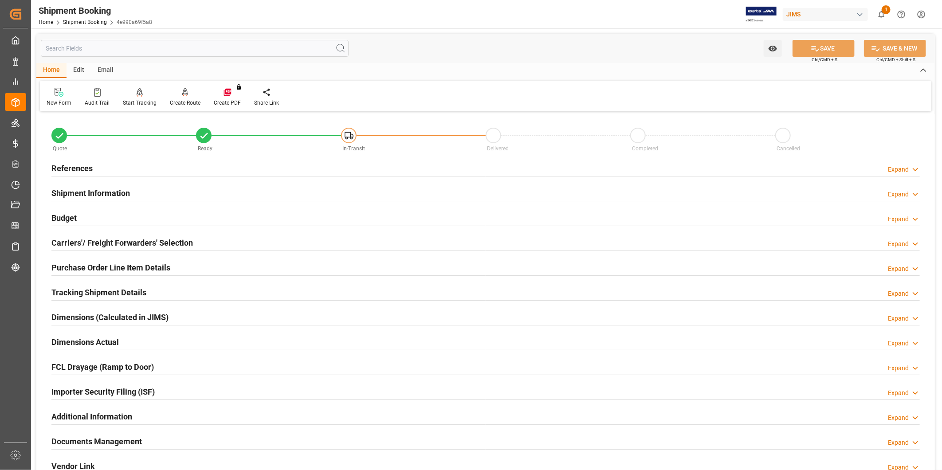
click at [108, 291] on h2 "Tracking Shipment Details" at bounding box center [98, 293] width 95 height 12
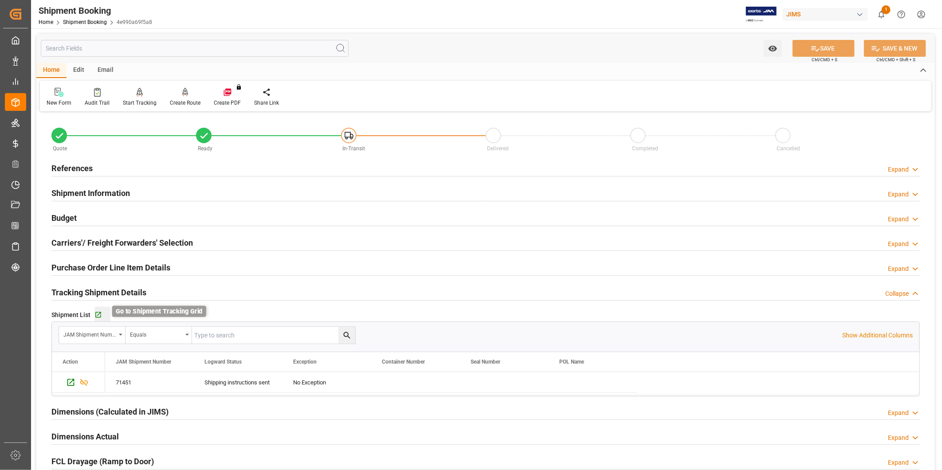
click at [97, 313] on icon "button" at bounding box center [99, 315] width 8 height 8
click at [509, 202] on div "Shipment Information Expand" at bounding box center [485, 193] width 881 height 25
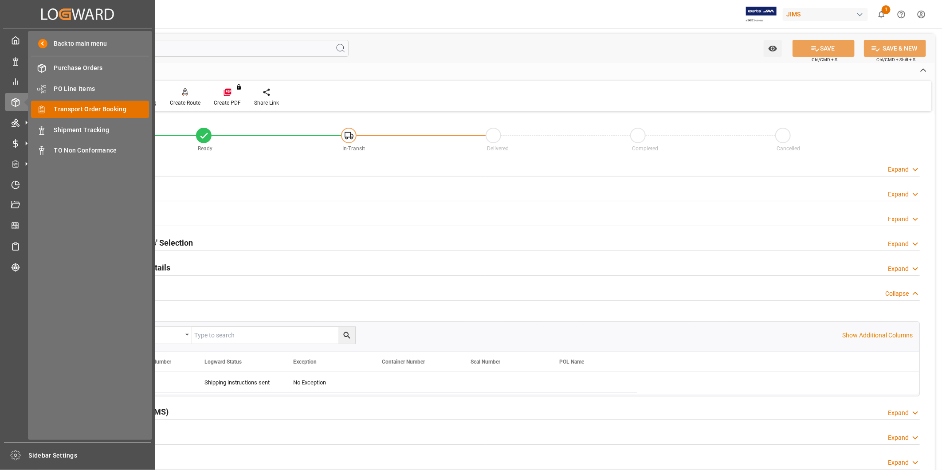
click at [81, 106] on span "Transport Order Booking" at bounding box center [101, 109] width 95 height 9
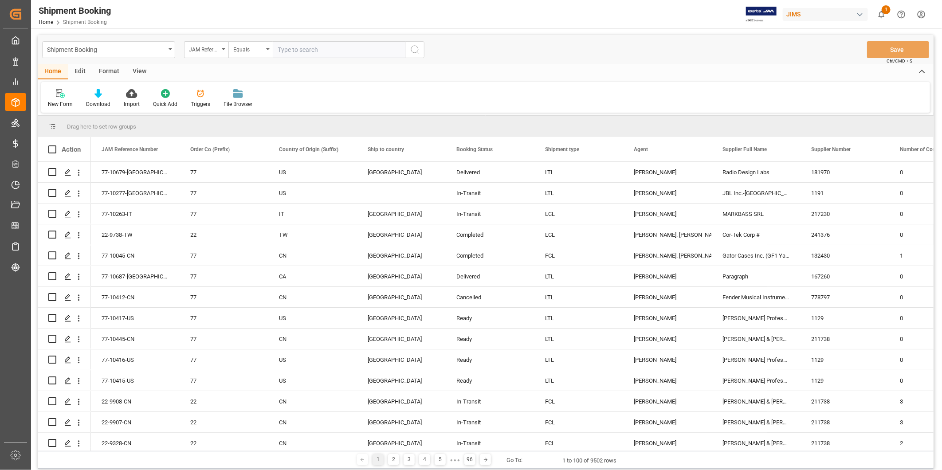
click at [347, 51] on input "text" at bounding box center [339, 49] width 133 height 17
type input "22-9250-CN"
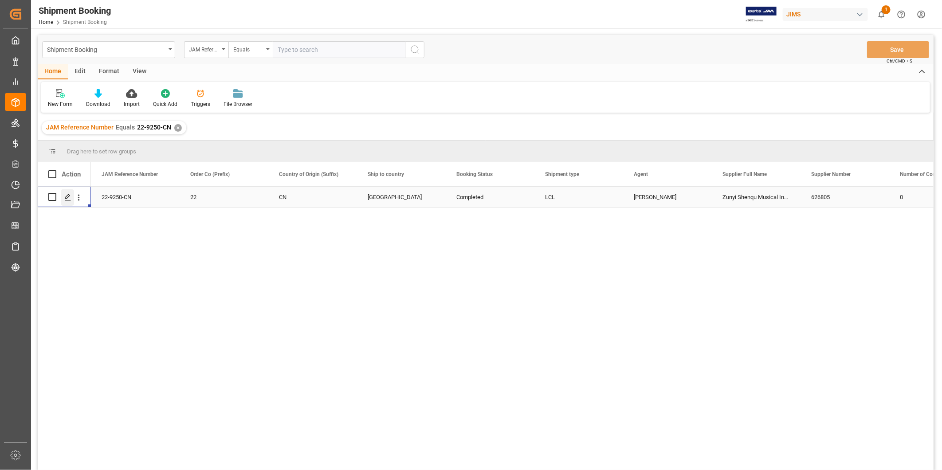
click at [64, 202] on div "Press SPACE to select this row." at bounding box center [67, 197] width 13 height 16
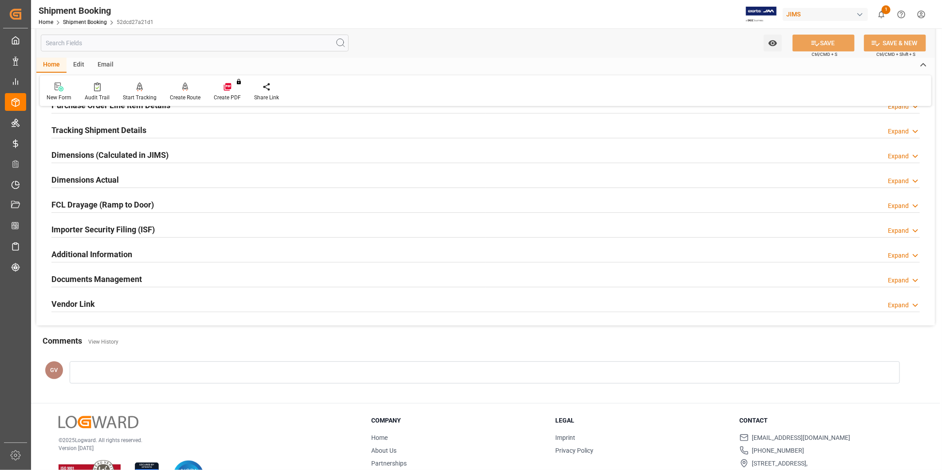
scroll to position [197, 0]
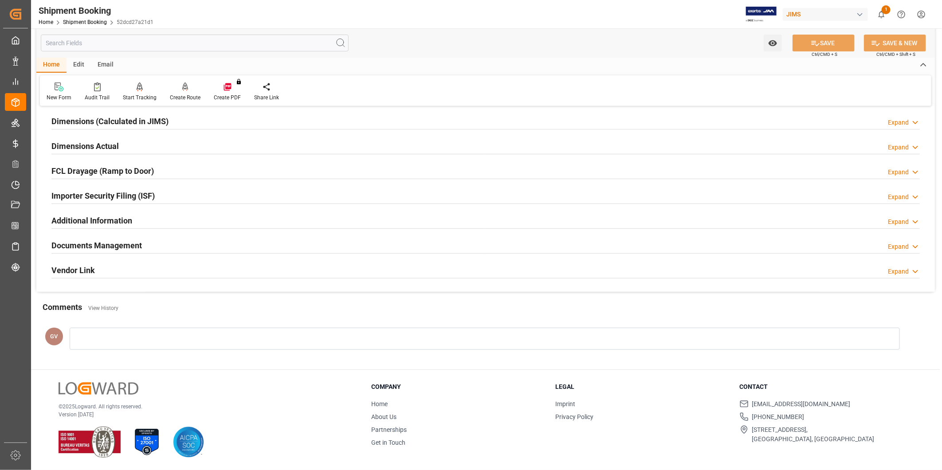
click at [205, 244] on div "Documents Management Expand" at bounding box center [485, 245] width 869 height 17
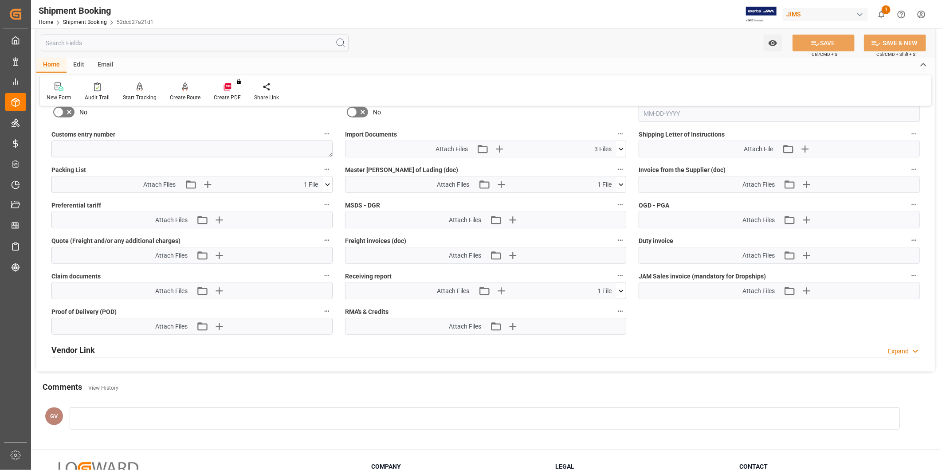
scroll to position [525, 0]
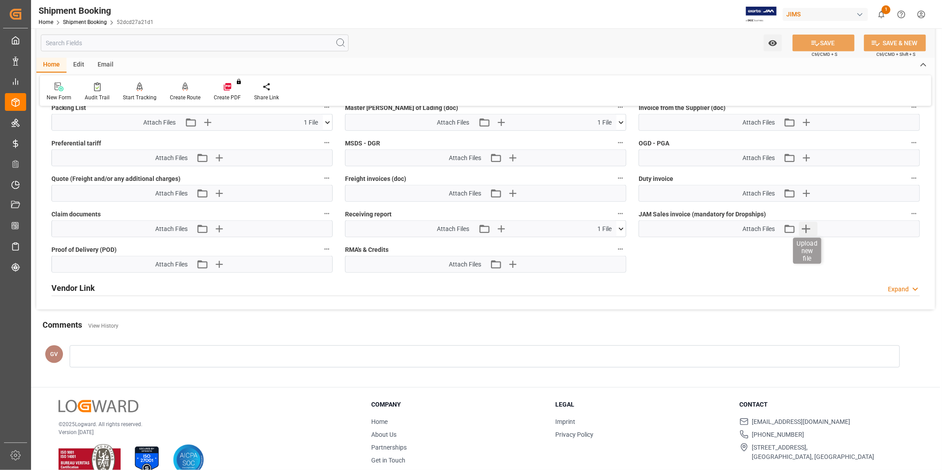
click at [808, 231] on icon "button" at bounding box center [807, 229] width 14 height 14
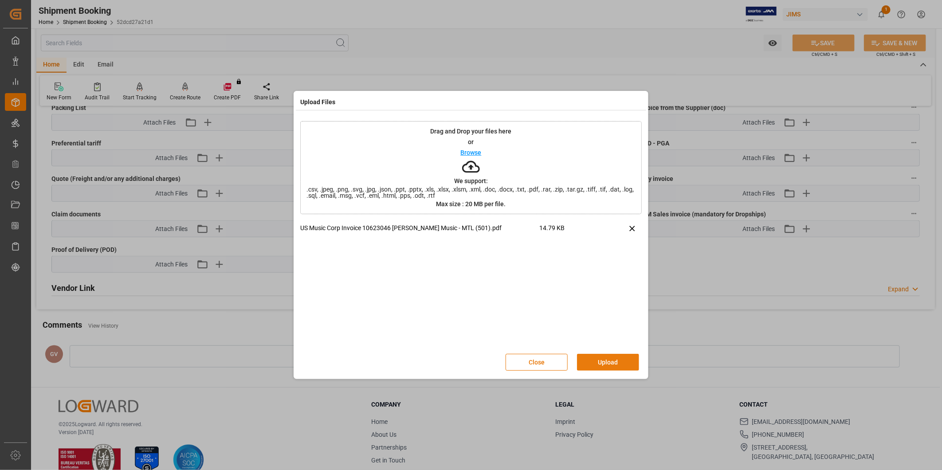
click at [617, 360] on button "Upload" at bounding box center [608, 362] width 62 height 17
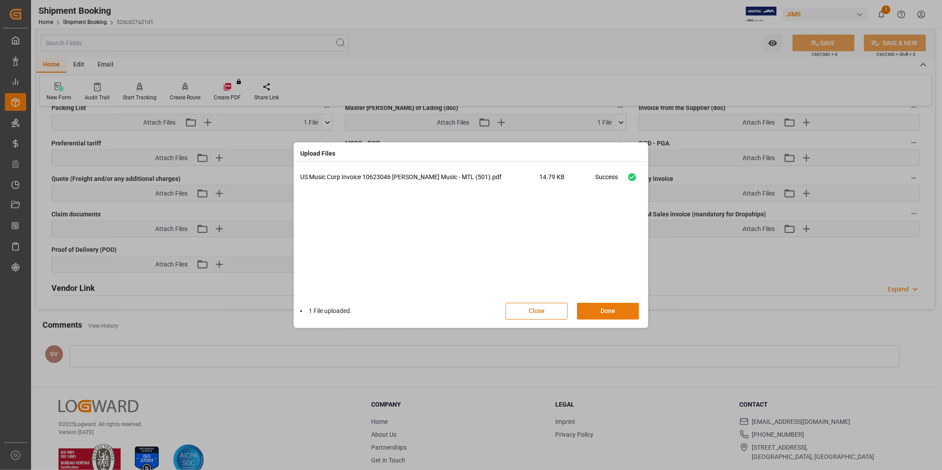
click at [628, 308] on button "Done" at bounding box center [608, 311] width 62 height 17
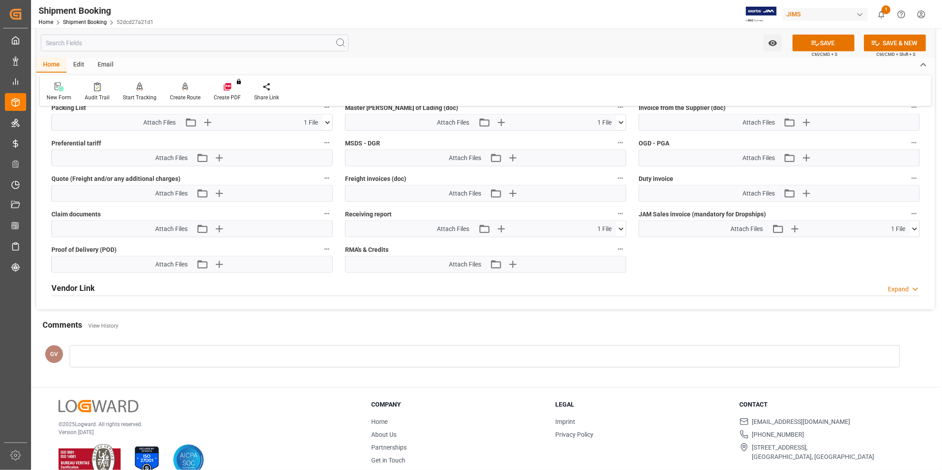
click at [831, 35] on button "SAVE" at bounding box center [824, 43] width 62 height 17
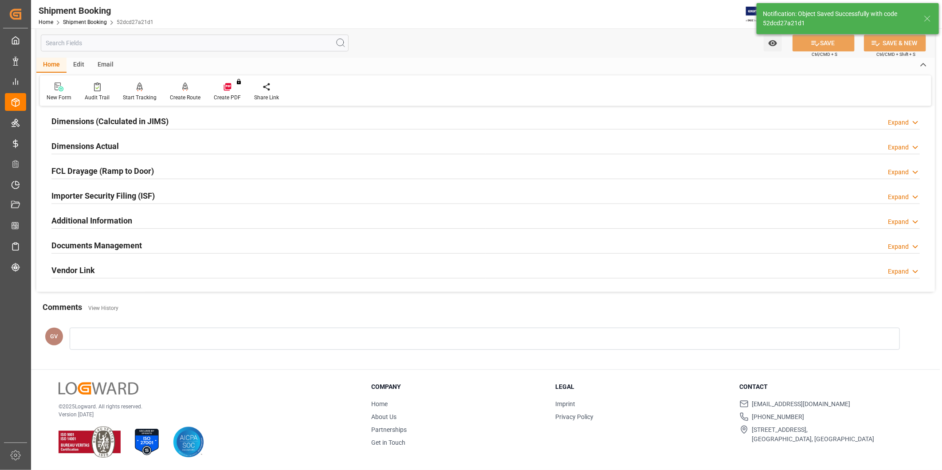
scroll to position [180, 0]
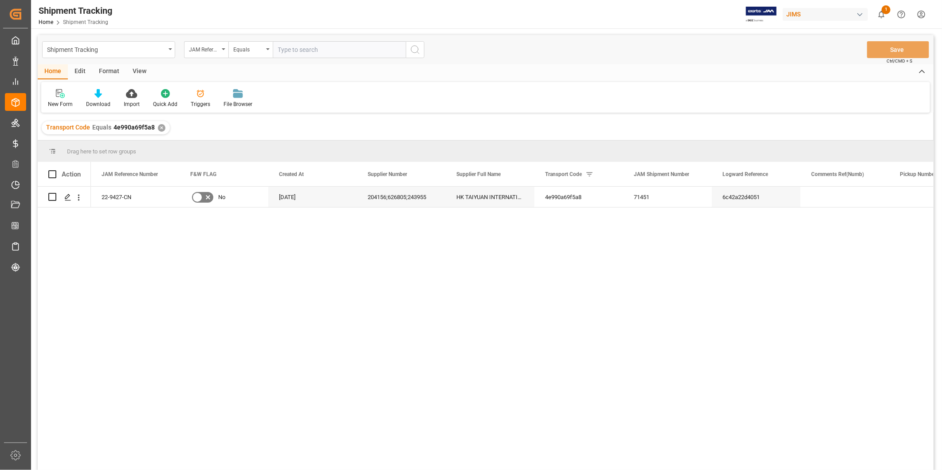
click at [140, 69] on div "View" at bounding box center [139, 71] width 27 height 15
click at [59, 94] on icon at bounding box center [56, 93] width 9 height 9
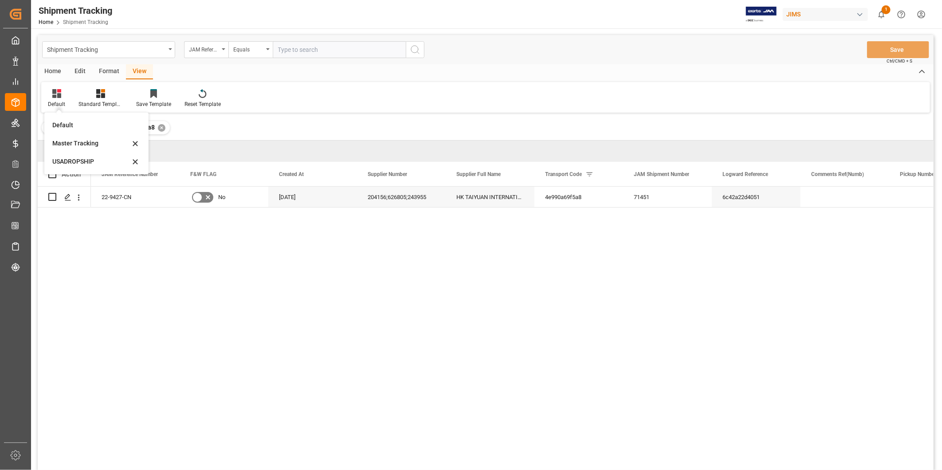
click at [63, 163] on div "USADROPSHIP" at bounding box center [91, 161] width 78 height 9
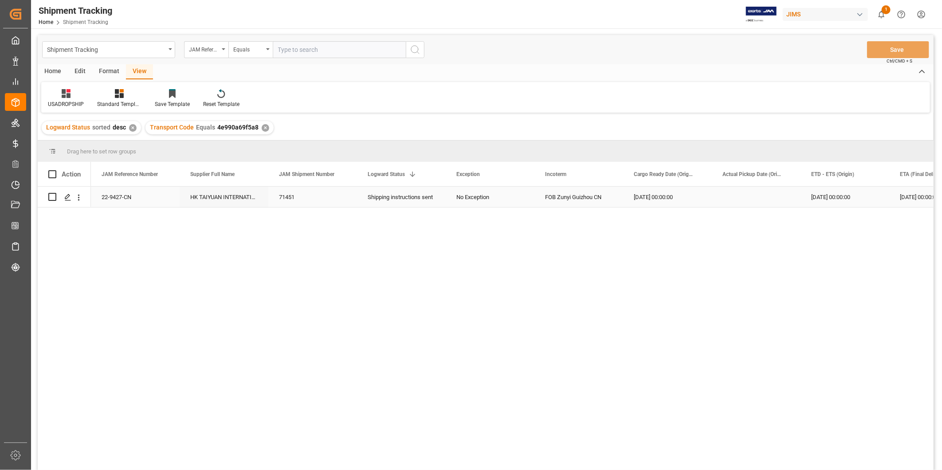
click at [704, 195] on div "[DATE] 00:00:00" at bounding box center [667, 197] width 89 height 20
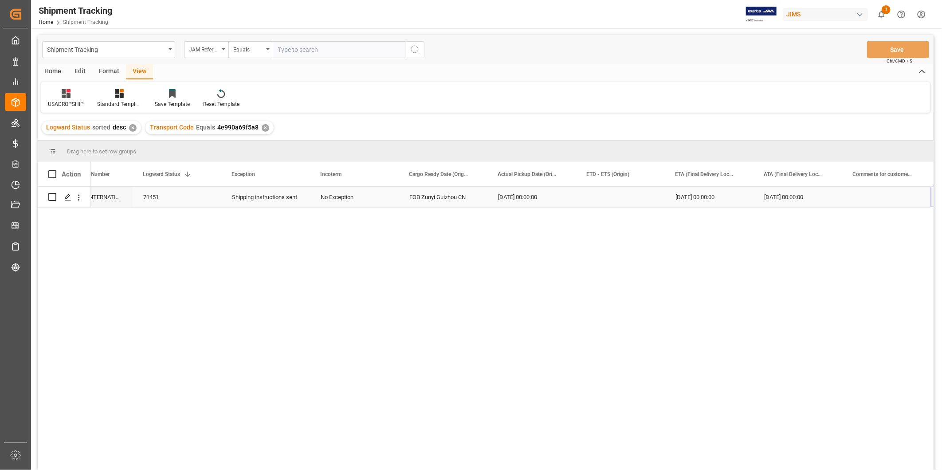
scroll to position [0, 225]
click at [416, 196] on div "[DATE] 00:00:00" at bounding box center [443, 197] width 89 height 20
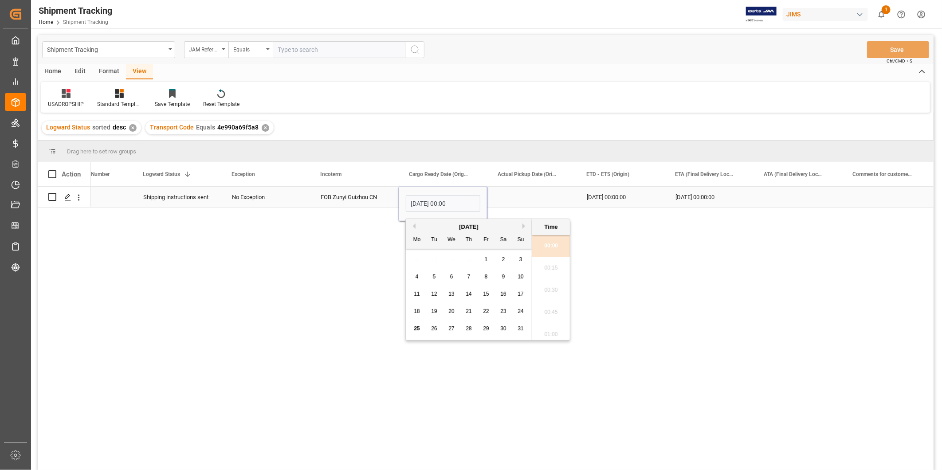
scroll to position [912, 0]
click at [522, 227] on div "[DATE]" at bounding box center [469, 227] width 126 height 9
click at [524, 227] on button "Next Month" at bounding box center [525, 226] width 5 height 5
click at [503, 299] on div "20" at bounding box center [503, 294] width 11 height 11
type input "[DATE] 00:00"
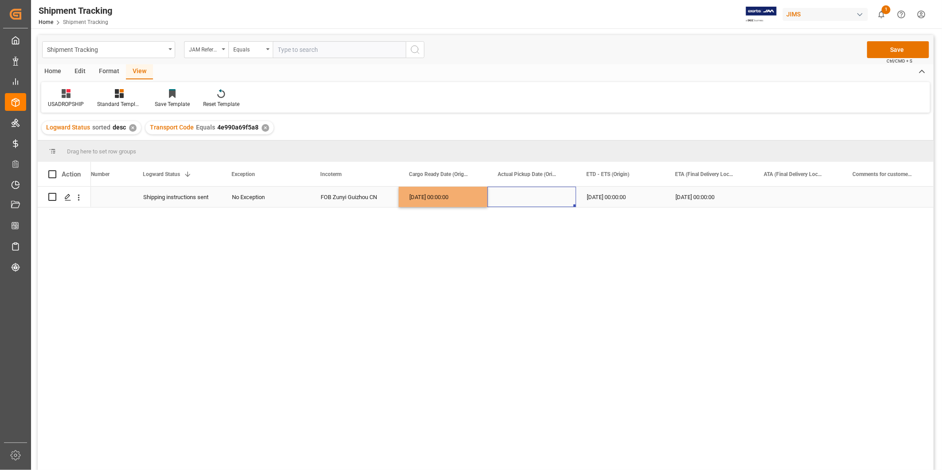
click at [535, 201] on div "Press SPACE to select this row." at bounding box center [532, 197] width 89 height 20
click at [444, 204] on div "[DATE] 00:00:00" at bounding box center [443, 197] width 89 height 20
click at [595, 192] on div "[DATE] 00:00:00" at bounding box center [620, 197] width 89 height 20
click at [681, 193] on div "[DATE] 00:00:00" at bounding box center [709, 197] width 89 height 20
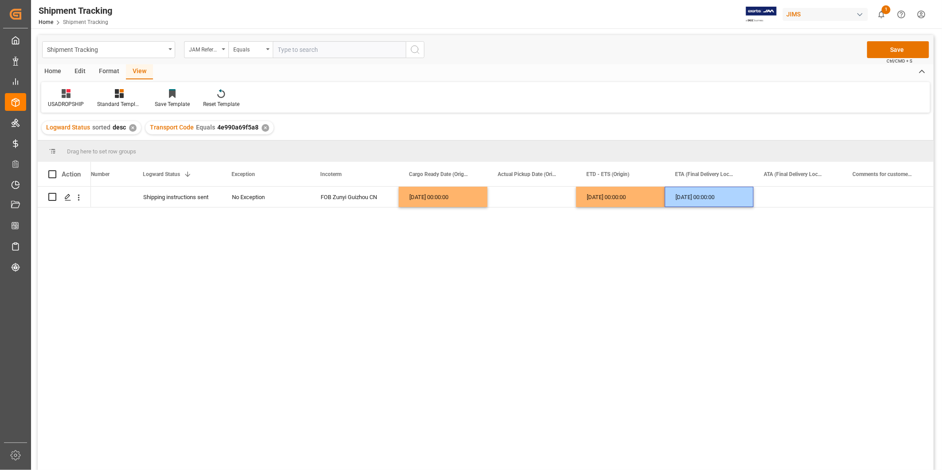
click at [699, 270] on div "HK TAIYUAN INTERNATIONAL MUSIC;Zunyi Shenqu Musical Instrument; Merida Musical …" at bounding box center [512, 331] width 843 height 289
click at [900, 51] on button "Save" at bounding box center [898, 49] width 62 height 17
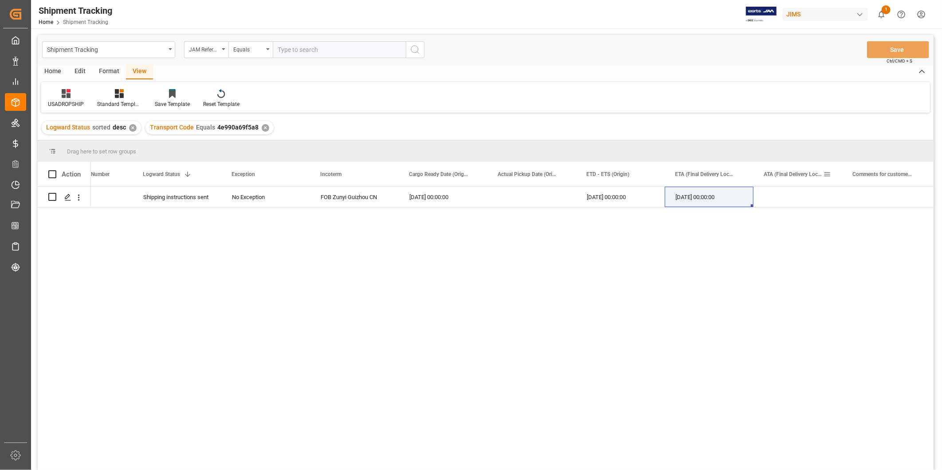
click at [784, 185] on div "ATA (Final Delivery Location)" at bounding box center [793, 174] width 59 height 24
